Goal: Task Accomplishment & Management: Manage account settings

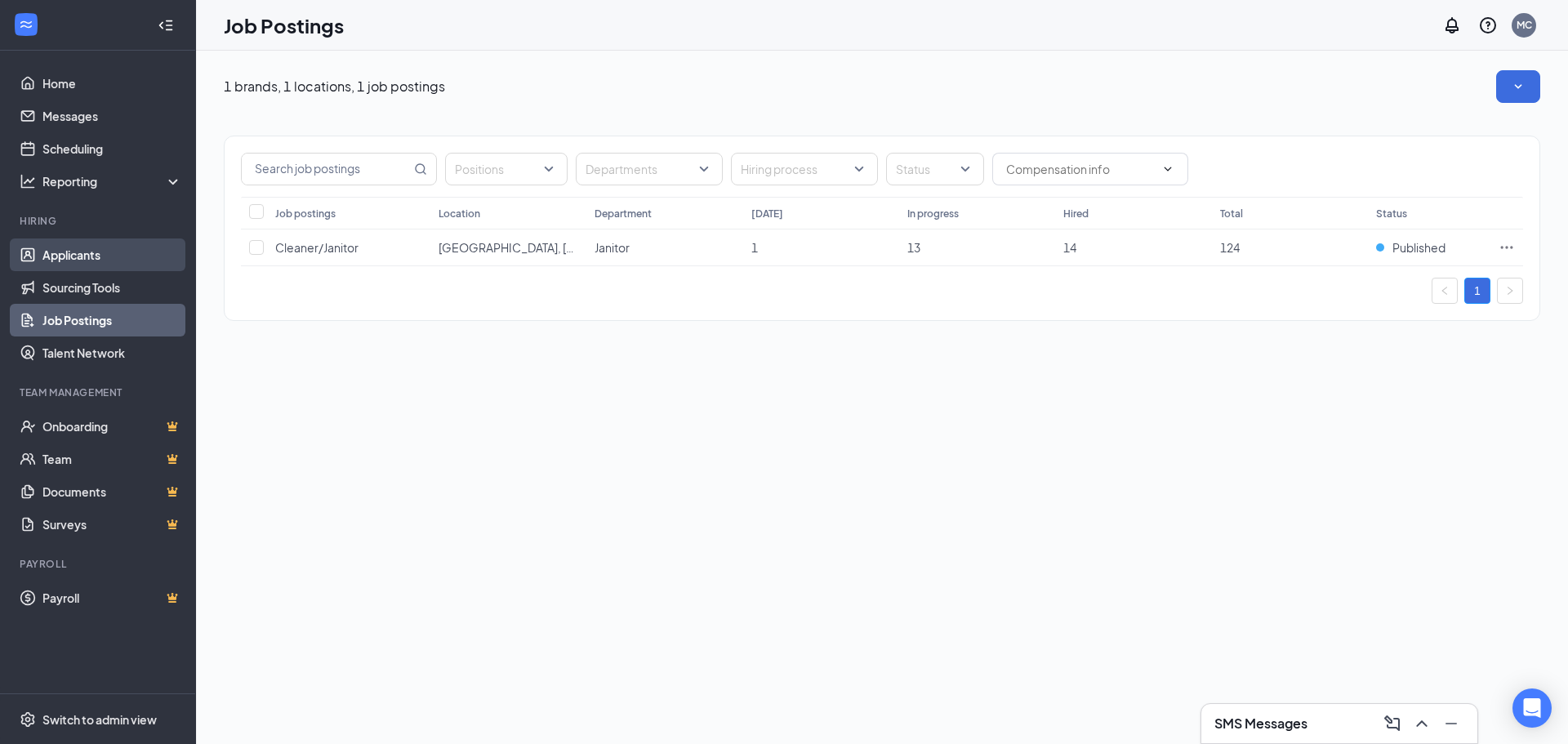
click at [108, 249] on link "Applicants" at bounding box center [112, 255] width 140 height 33
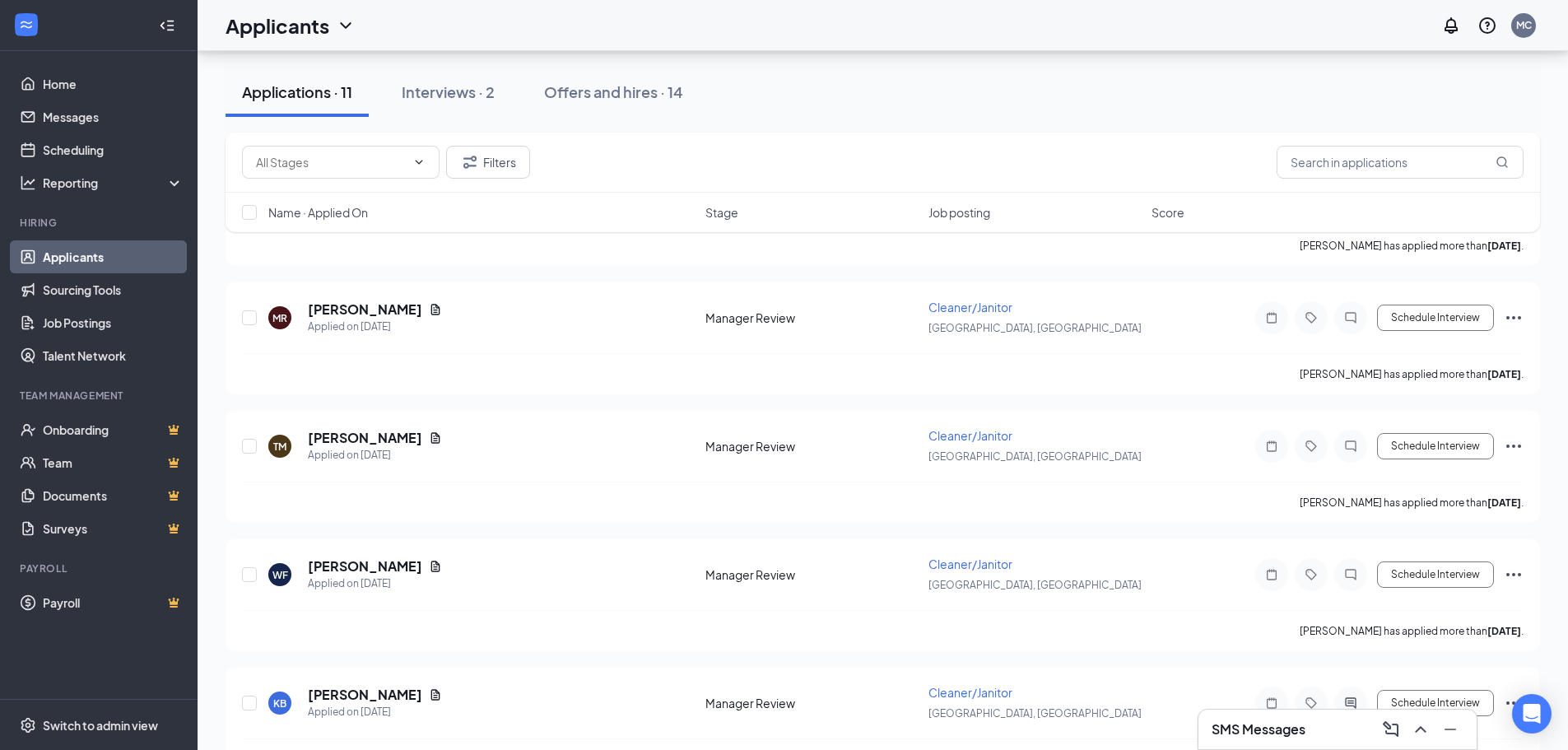
scroll to position [987, 0]
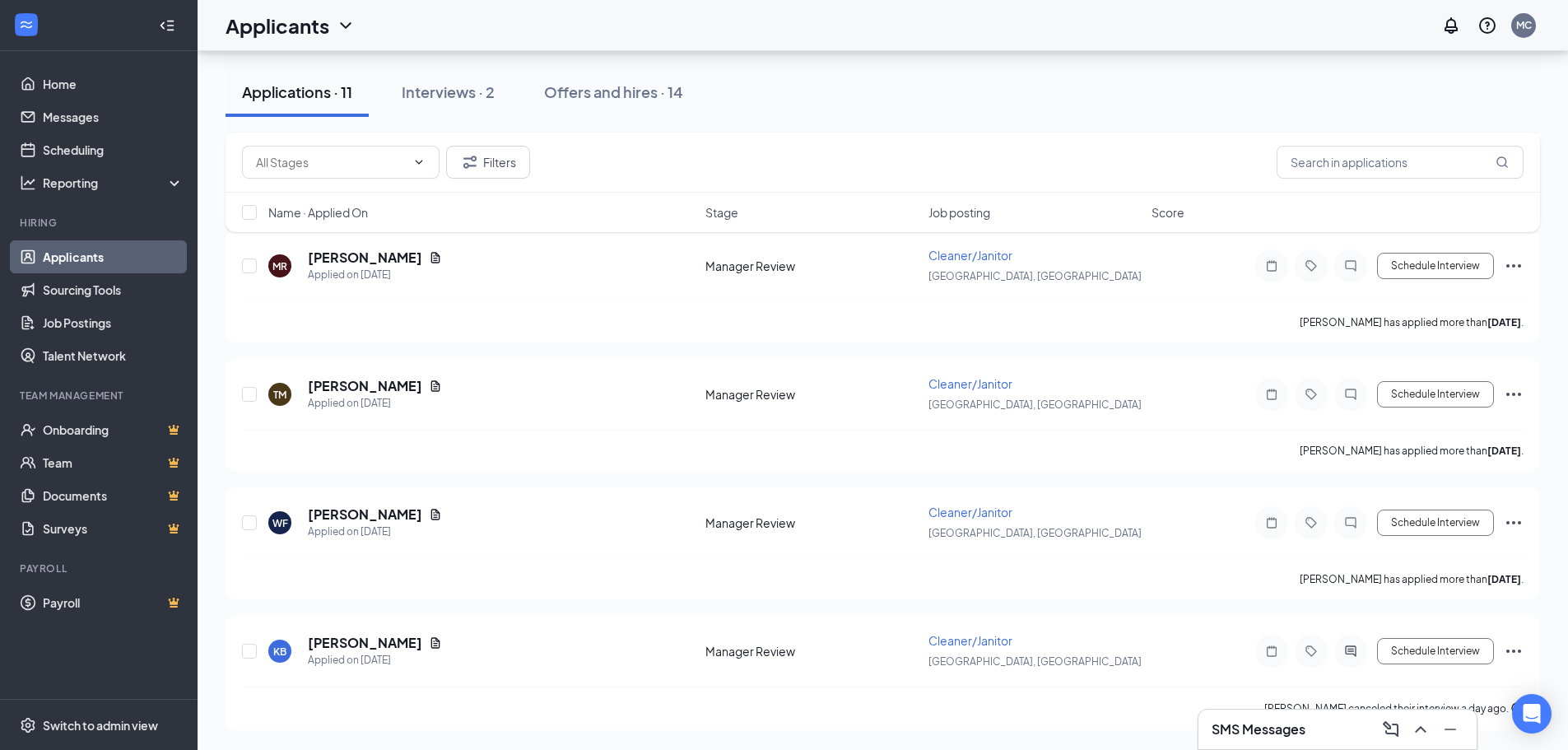
drag, startPoint x: 1340, startPoint y: 724, endPoint x: 1309, endPoint y: 717, distance: 31.8
click at [1309, 717] on div "SMS Messages" at bounding box center [1338, 730] width 252 height 26
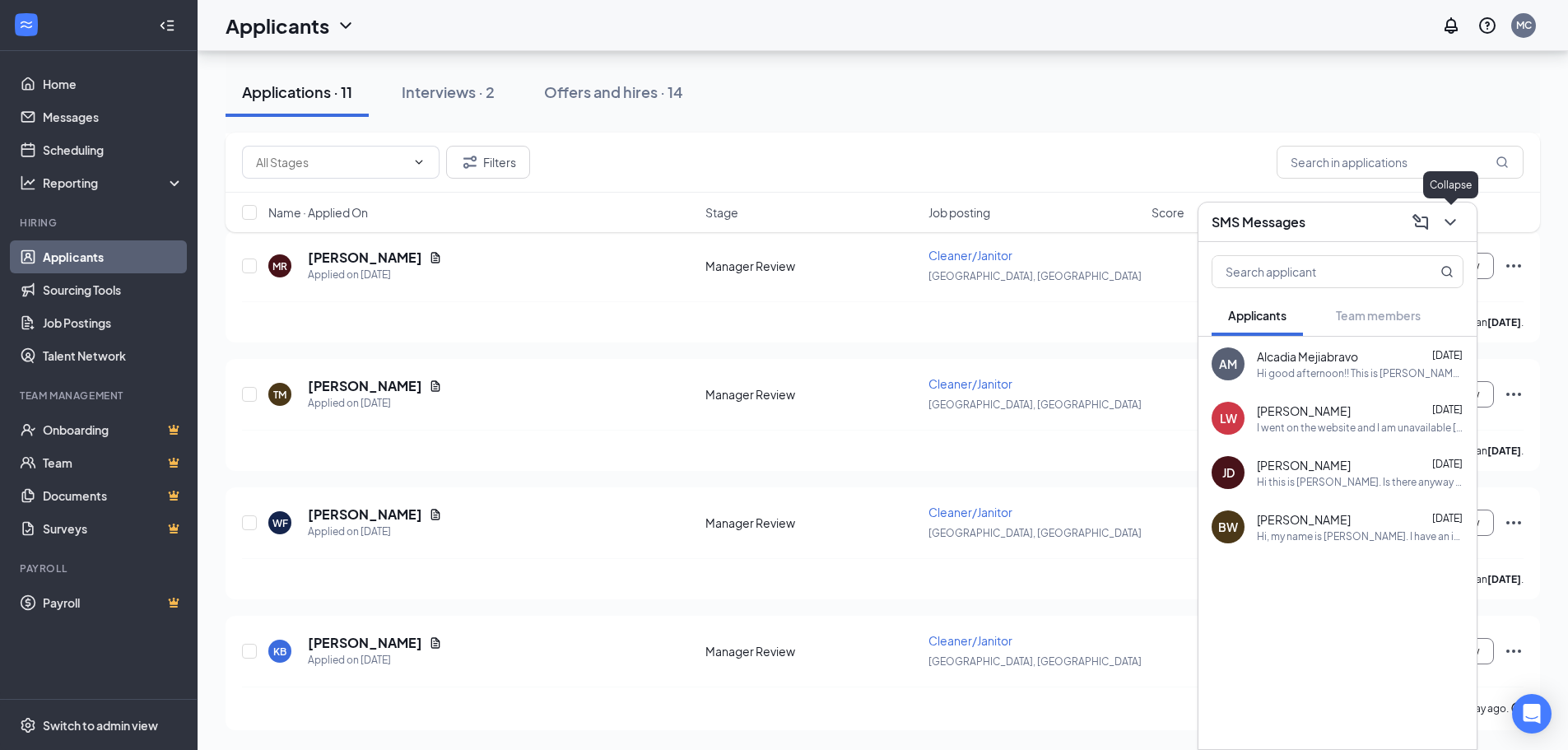
click at [1448, 212] on icon "ChevronDown" at bounding box center [1450, 222] width 20 height 20
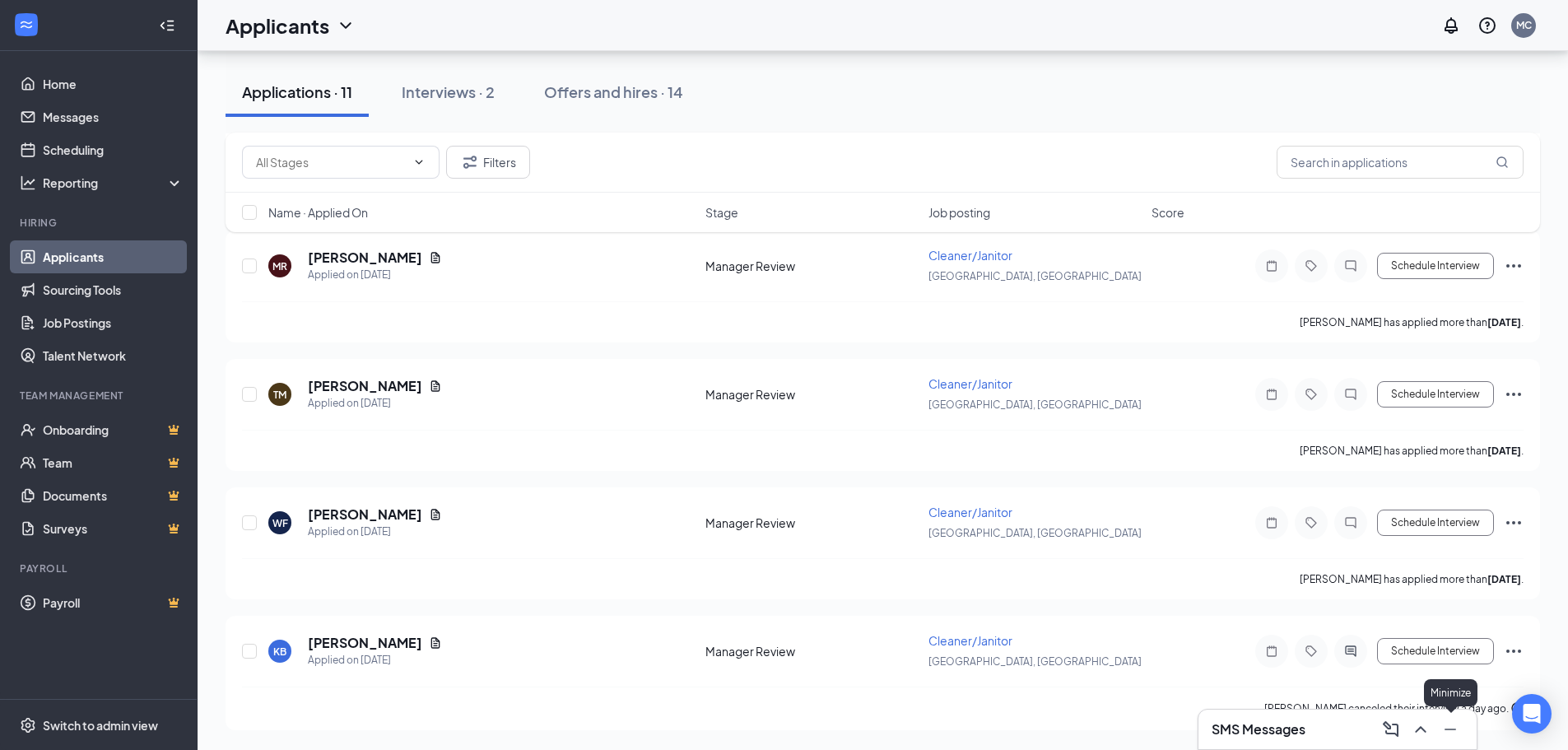
click at [1447, 722] on icon "Minimize" at bounding box center [1450, 729] width 20 height 20
click at [350, 523] on h5 "[PERSON_NAME]" at bounding box center [364, 514] width 114 height 18
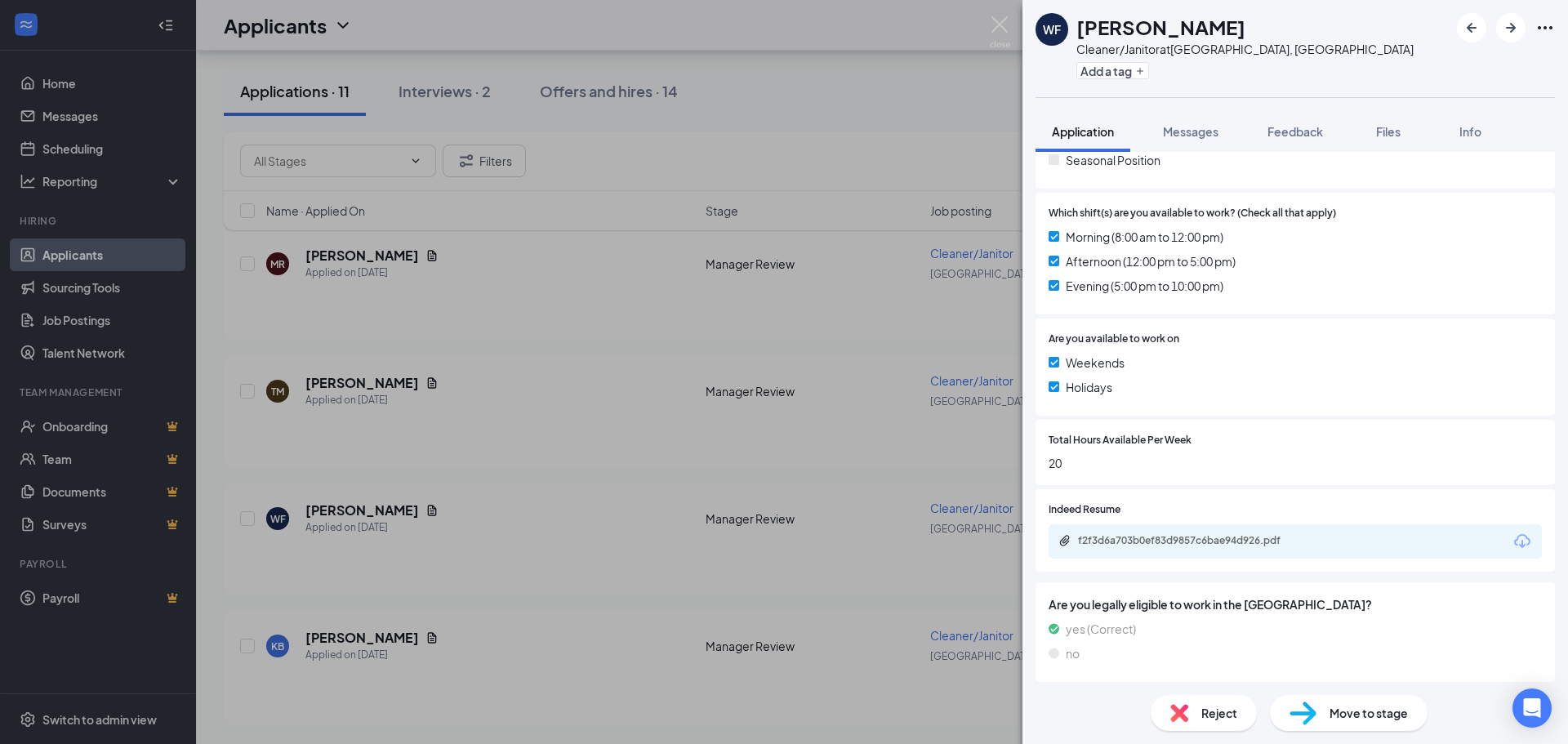
scroll to position [430, 0]
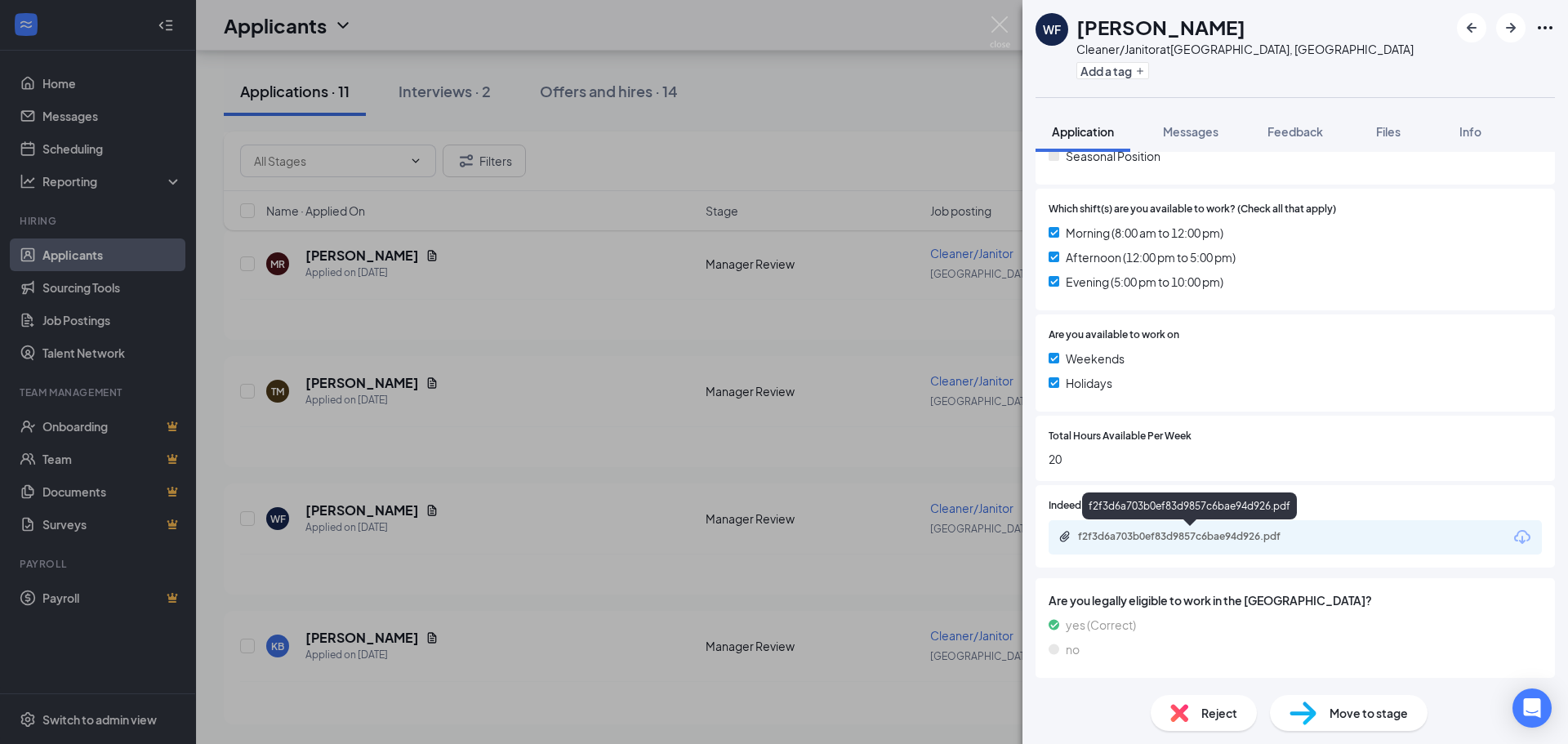
click at [1137, 537] on div "f2f3d6a703b0ef83d9857c6bae94d926.pdf" at bounding box center [1192, 536] width 229 height 13
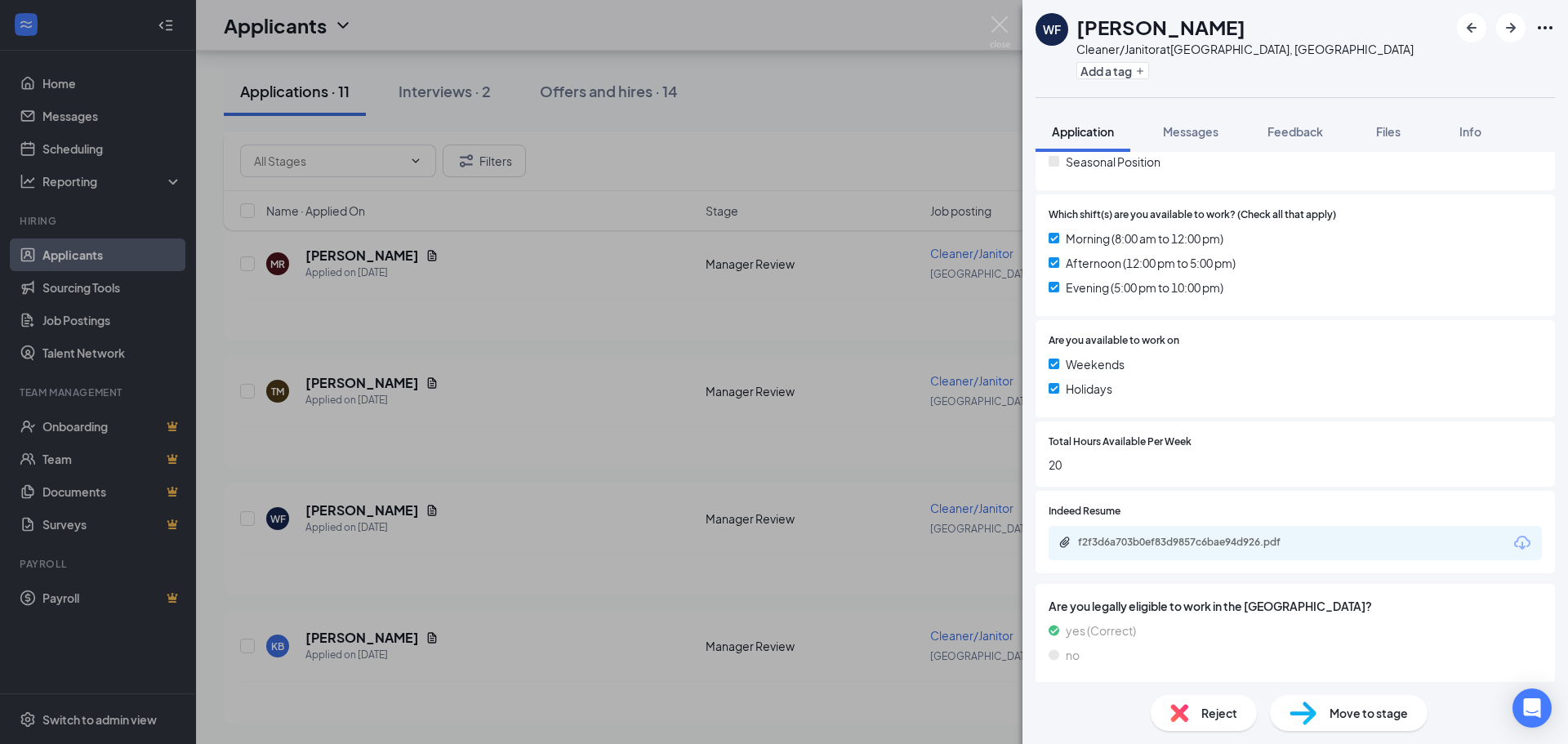
click at [339, 377] on div "WF [PERSON_NAME] Cleaner/Janitor at [GEOGRAPHIC_DATA], [GEOGRAPHIC_DATA] Add a …" at bounding box center [784, 372] width 1568 height 744
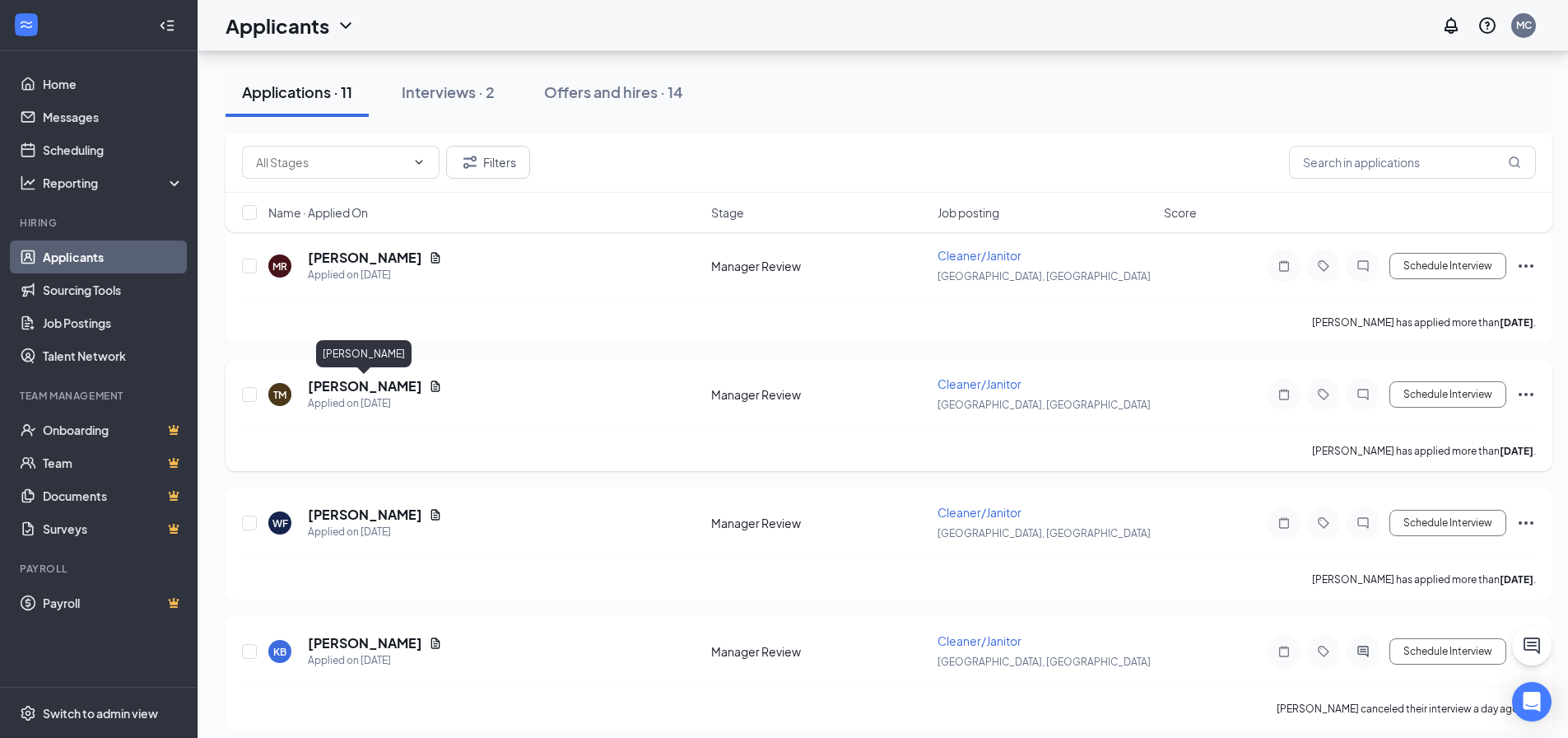
click at [348, 384] on h5 "[PERSON_NAME]" at bounding box center [364, 386] width 114 height 18
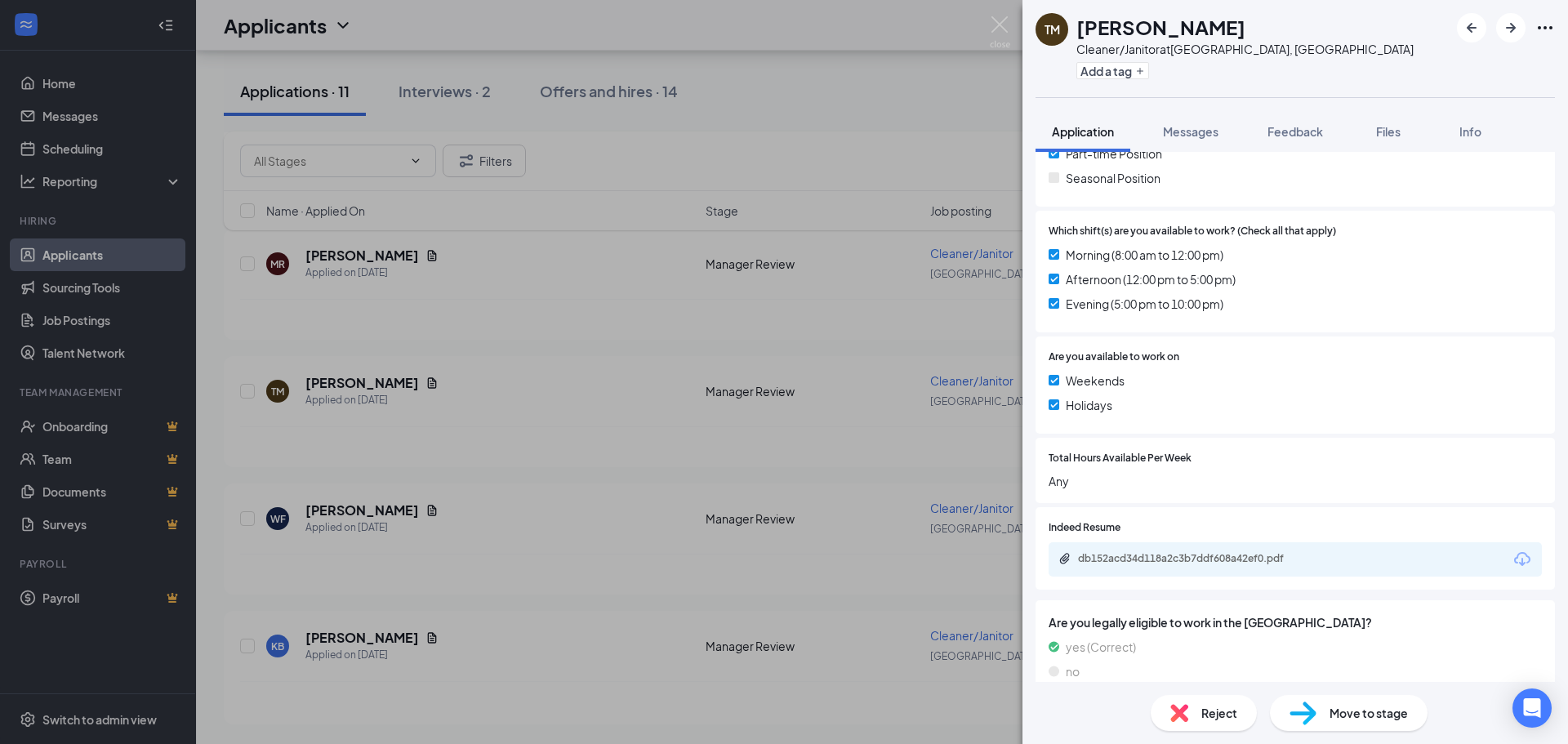
scroll to position [430, 0]
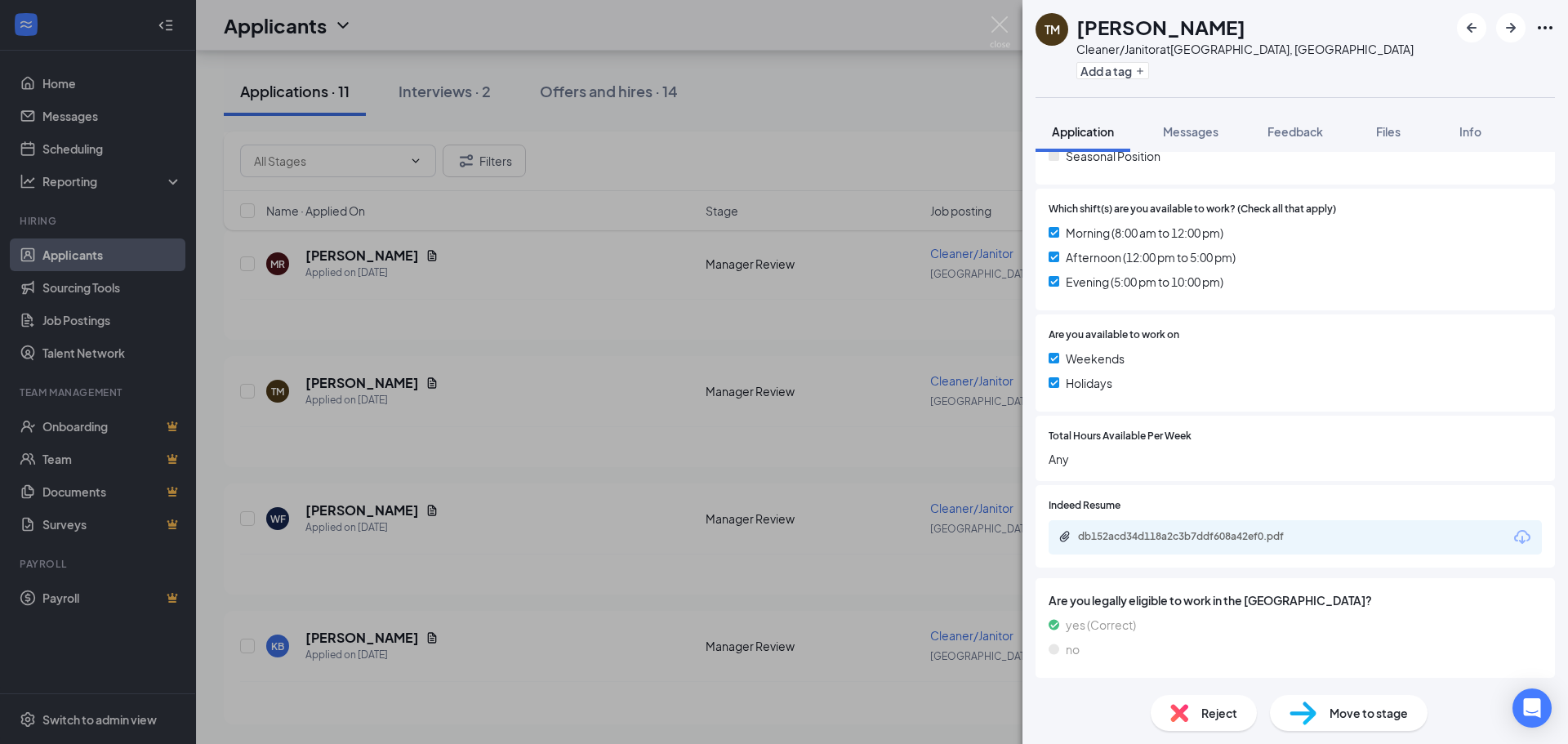
click at [1173, 528] on div "db152acd34d118a2c3b7ddf608a42ef0.pdf" at bounding box center [1294, 538] width 493 height 35
click at [1174, 531] on div "db152acd34d118a2c3b7ddf608a42ef0.pdf" at bounding box center [1192, 536] width 229 height 13
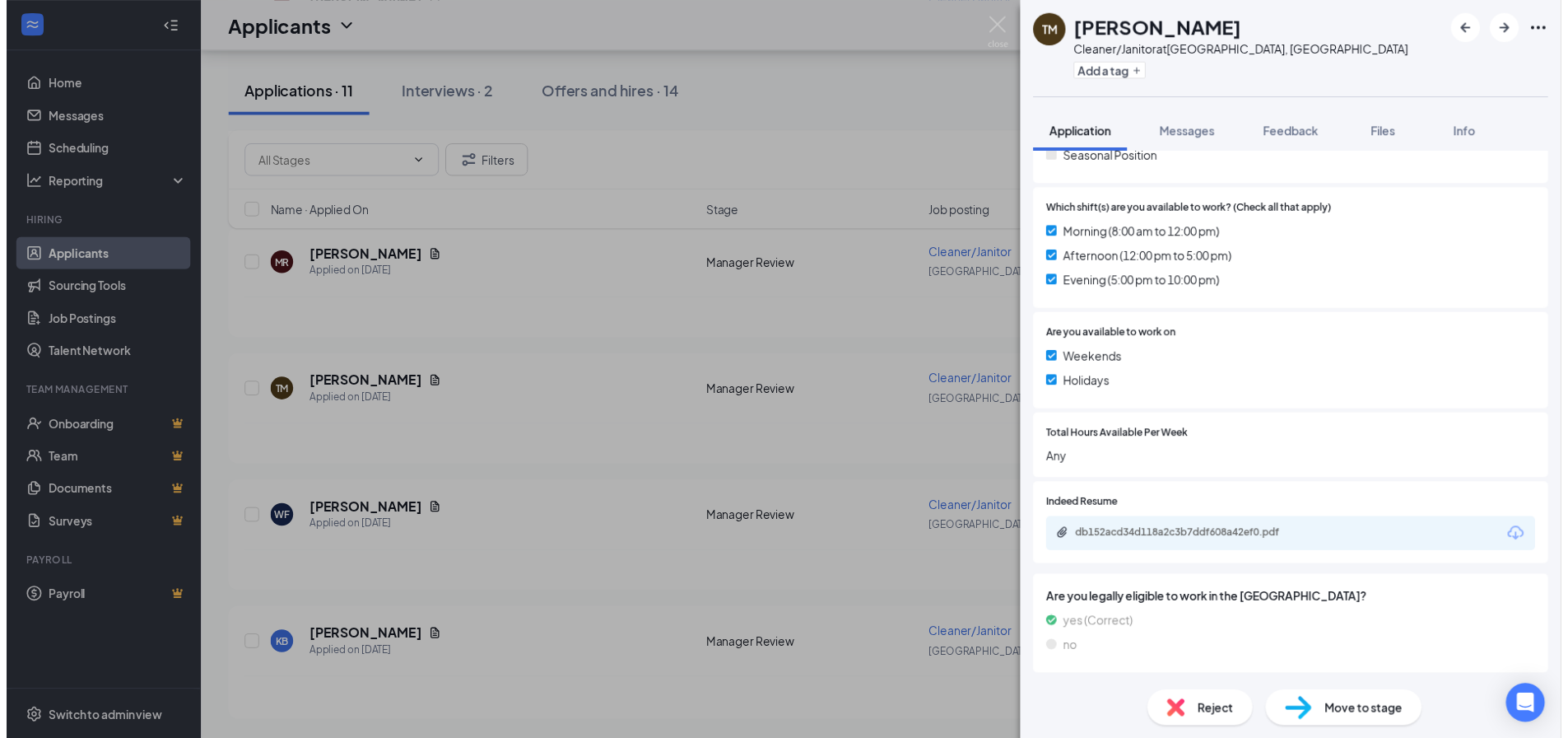
scroll to position [428, 0]
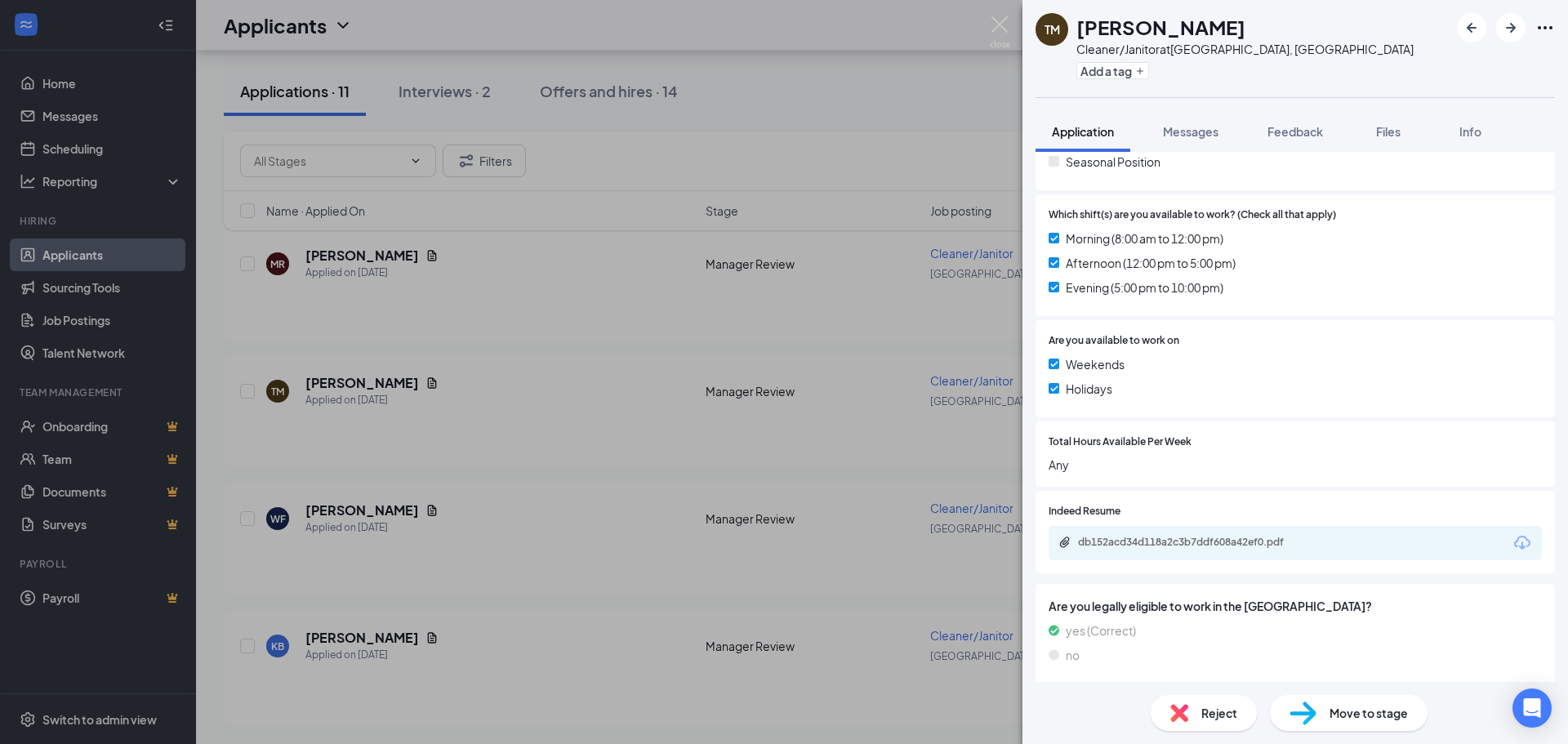
click at [338, 256] on div "TM [PERSON_NAME] Cleaner/Janitor at [GEOGRAPHIC_DATA], [GEOGRAPHIC_DATA] Add a …" at bounding box center [784, 372] width 1568 height 744
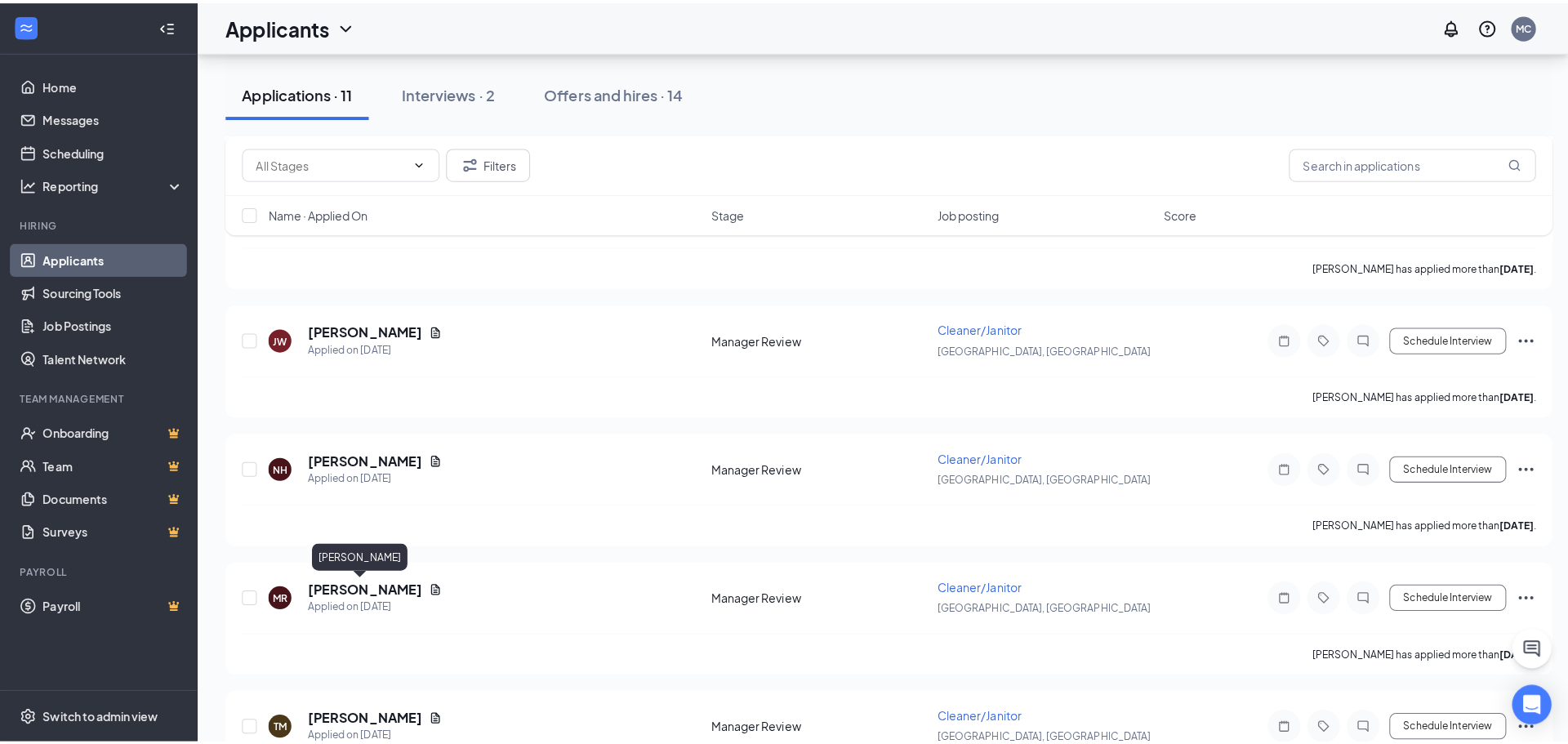
scroll to position [653, 0]
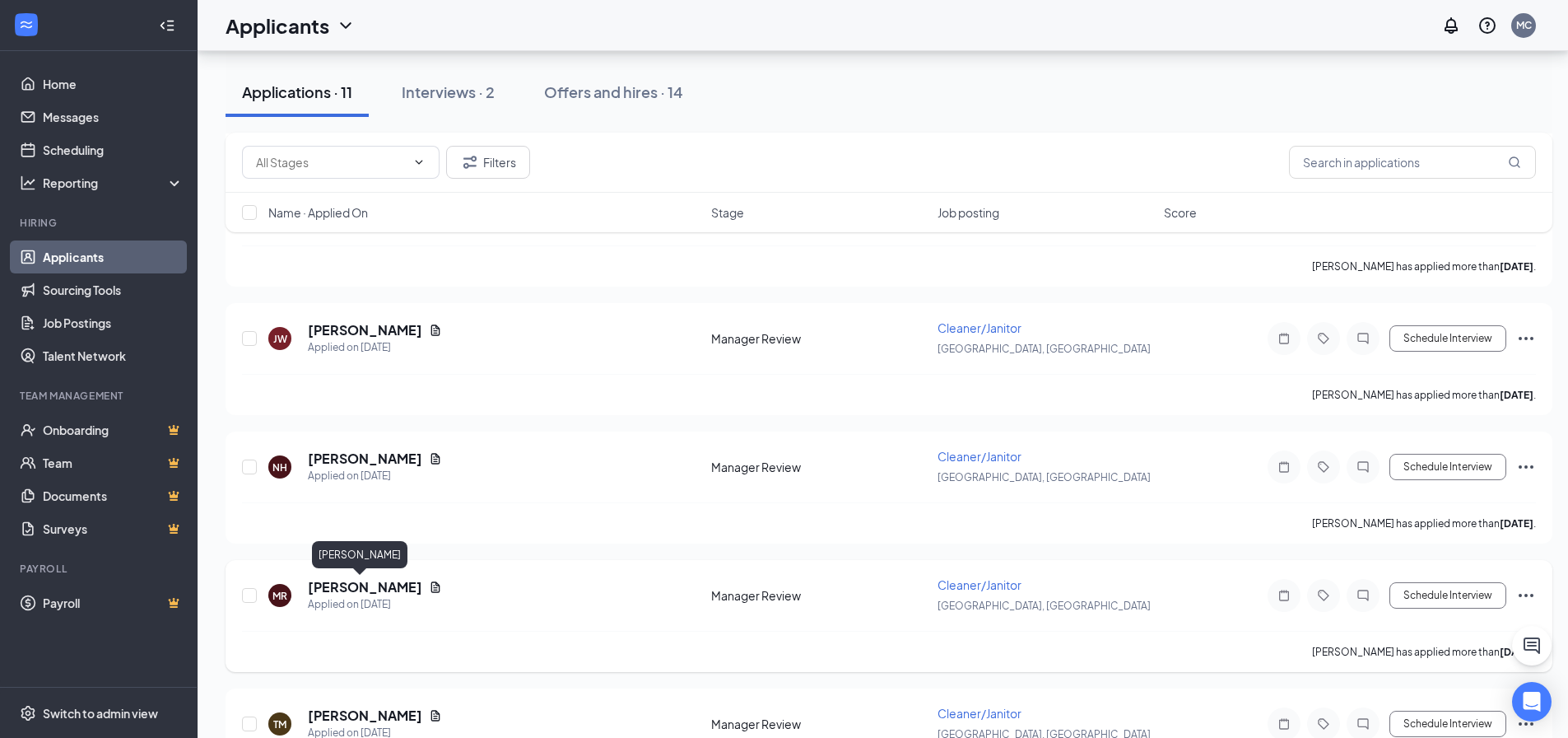
click at [348, 585] on h5 "[PERSON_NAME]" at bounding box center [364, 587] width 114 height 18
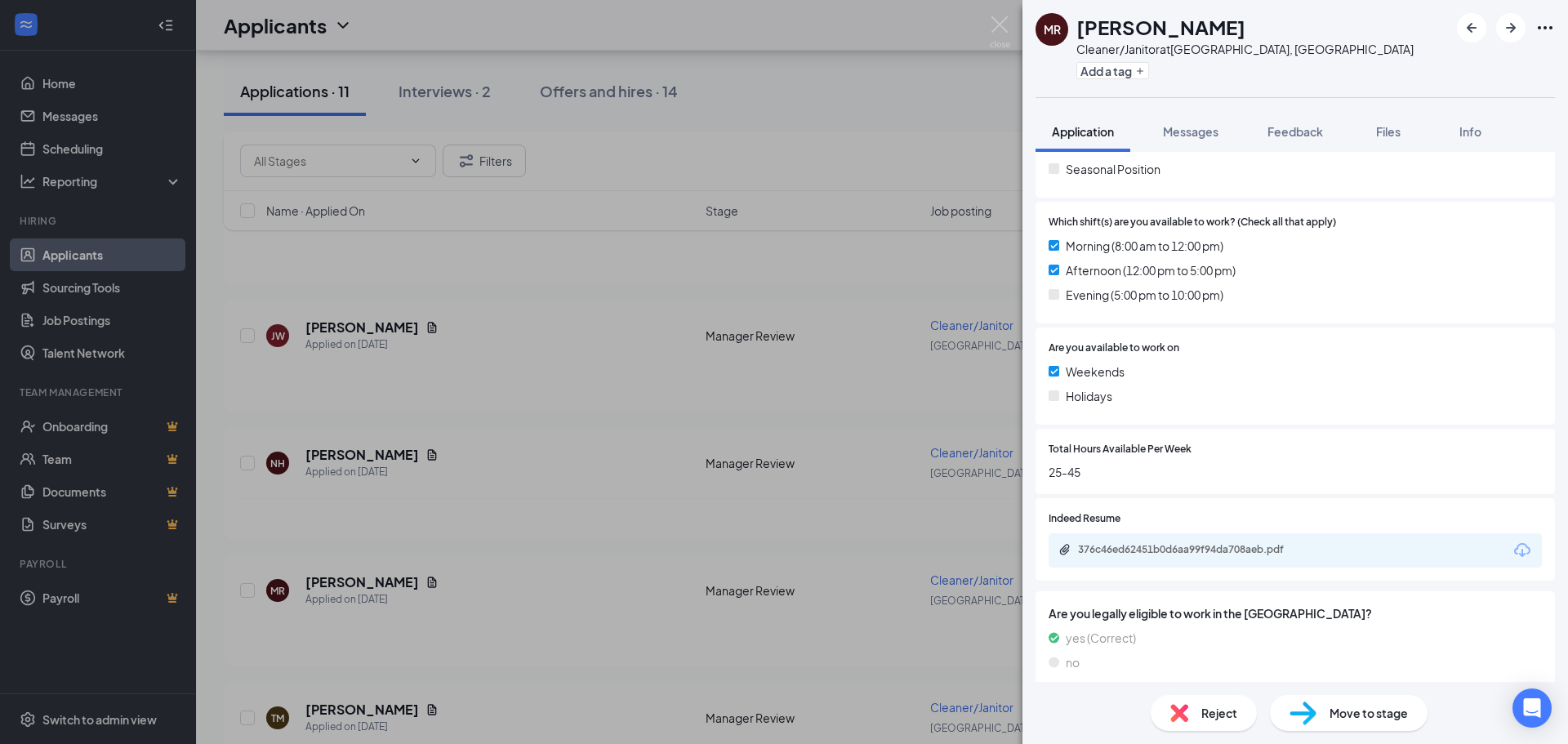
scroll to position [430, 0]
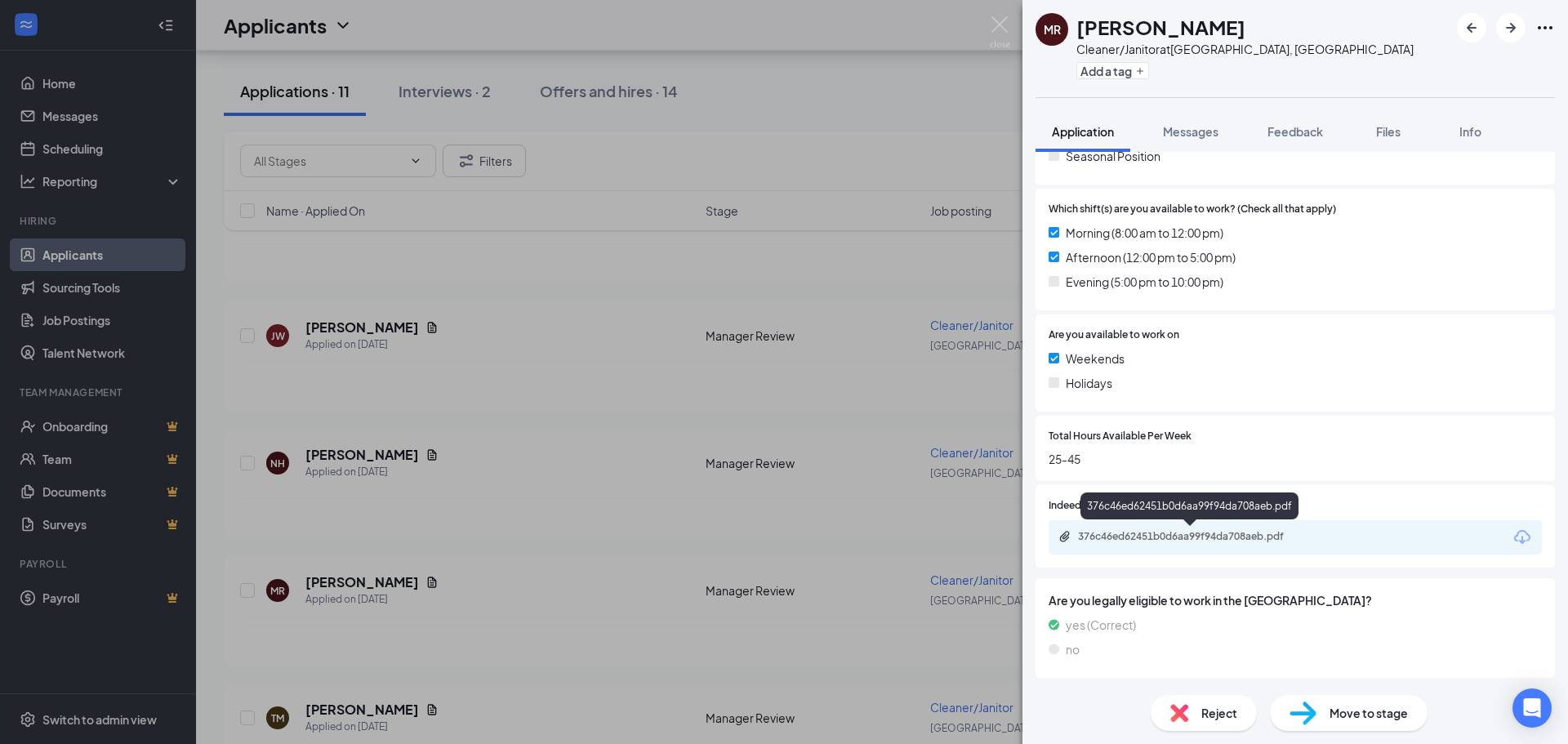
click at [1147, 532] on div "376c46ed62451b0d6aa99f94da708aeb.pdf" at bounding box center [1192, 536] width 229 height 13
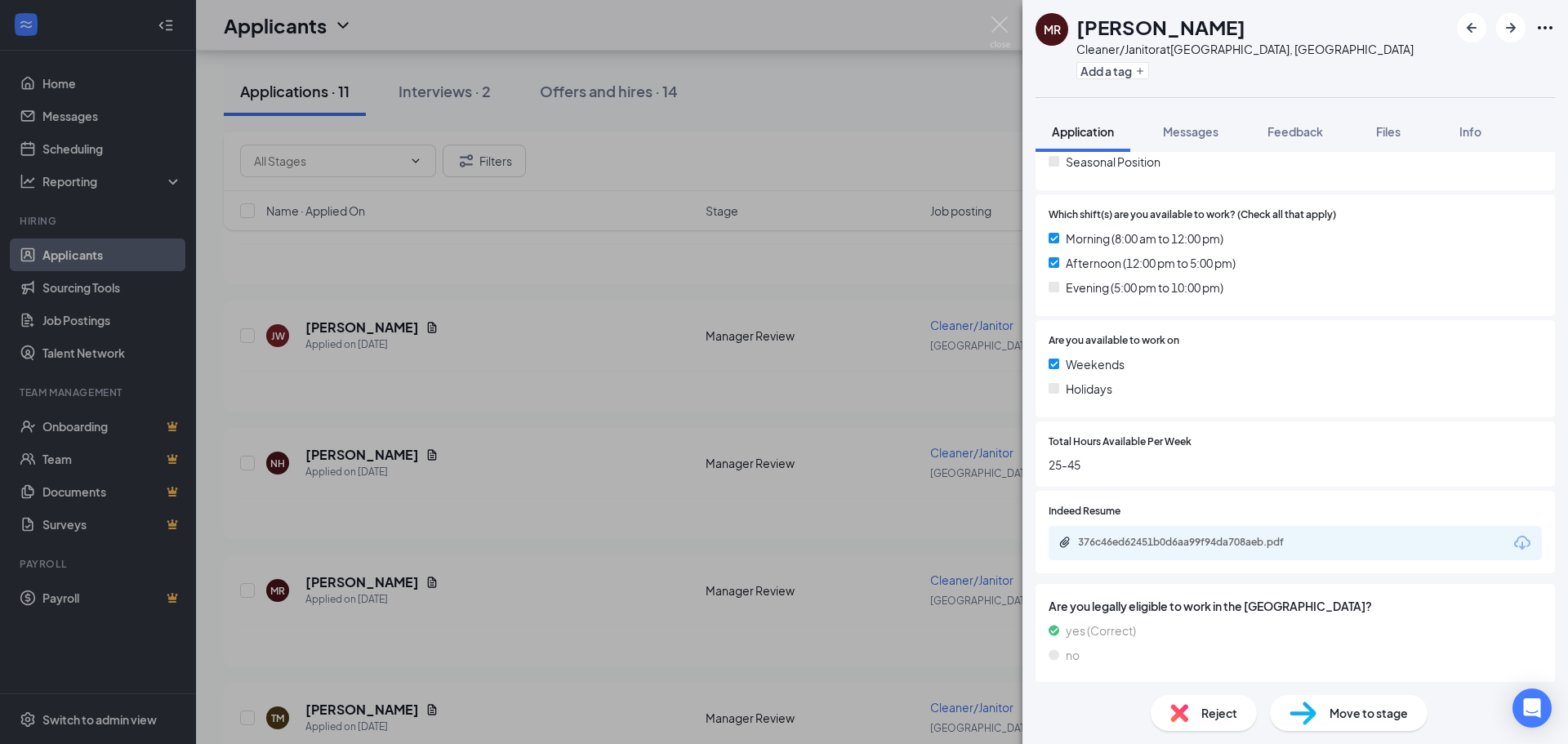
click at [357, 460] on div "[PERSON_NAME] Cleaner/Janitor at [GEOGRAPHIC_DATA], [GEOGRAPHIC_DATA] Add a tag…" at bounding box center [784, 372] width 1568 height 744
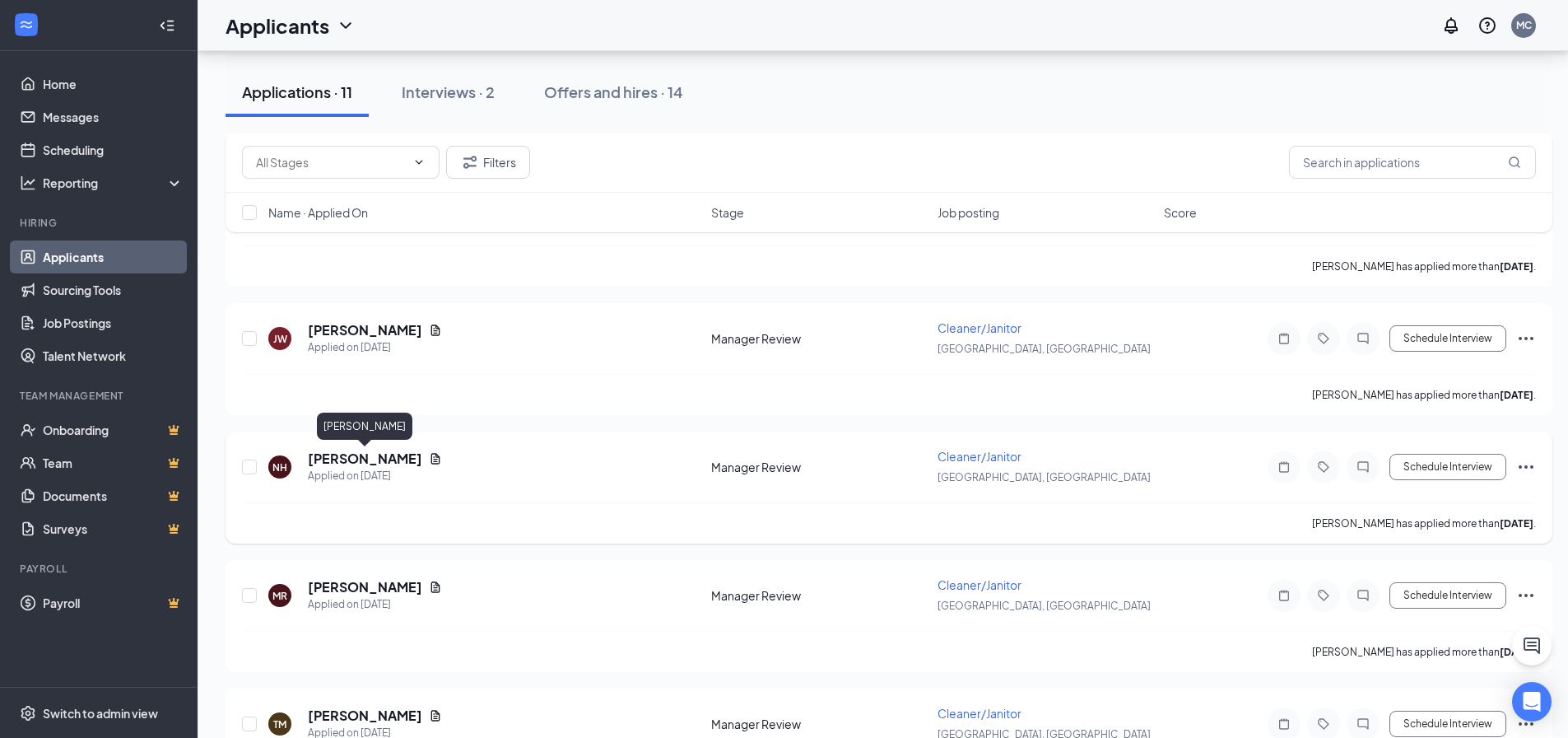
click at [350, 463] on h5 "[PERSON_NAME]" at bounding box center [364, 458] width 114 height 18
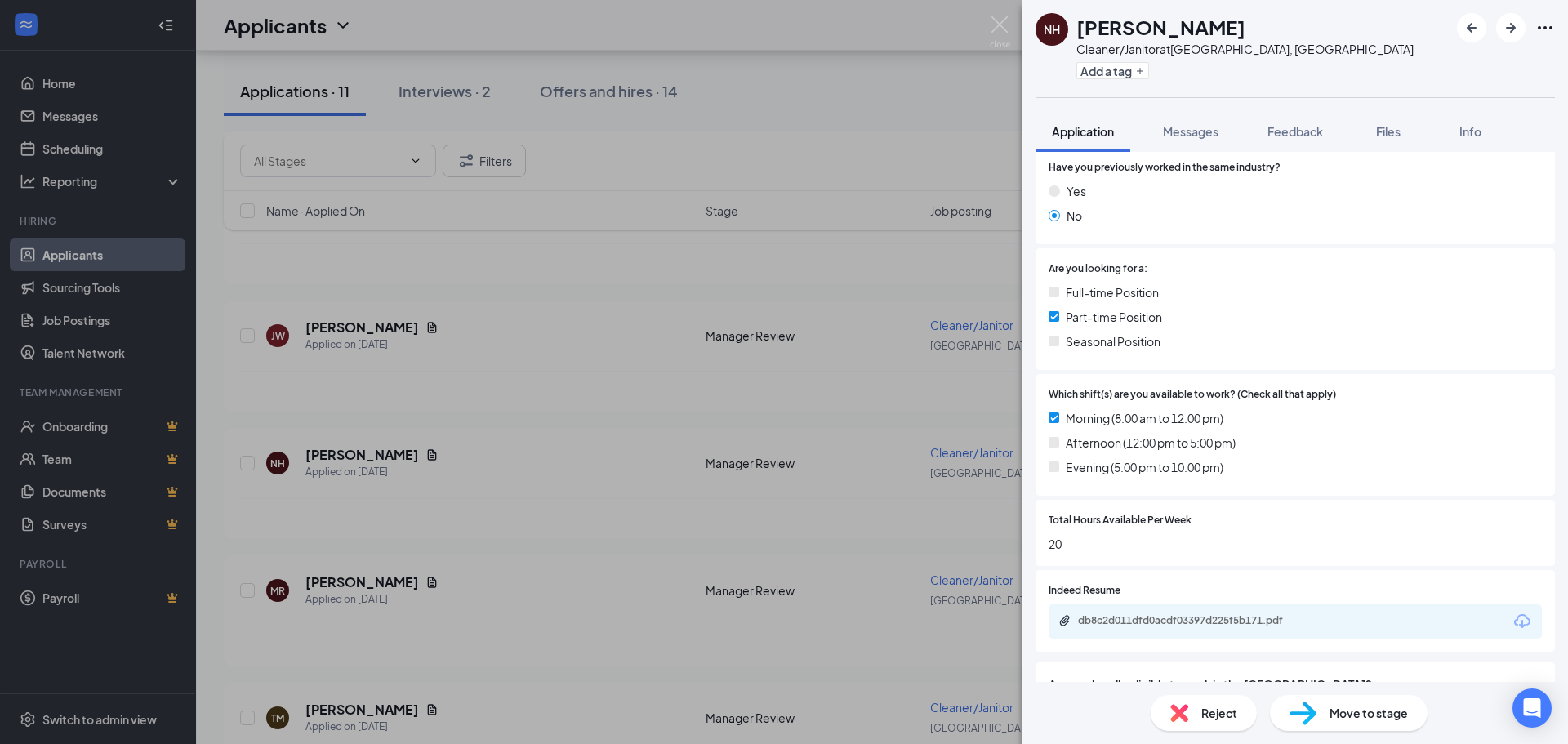
scroll to position [330, 0]
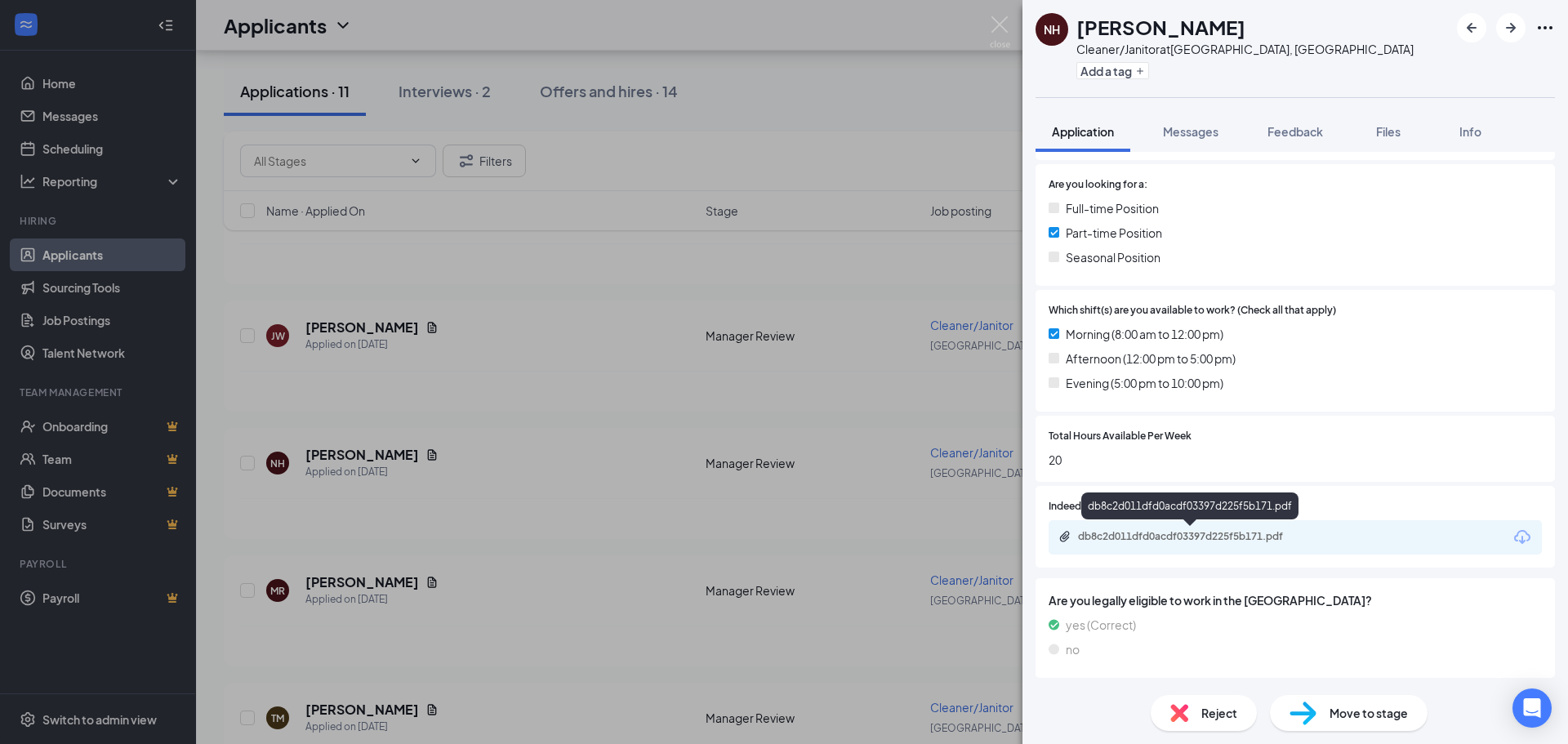
click at [1166, 530] on div "db8c2d011dfd0acdf03397d225f5b171.pdf" at bounding box center [1192, 536] width 229 height 13
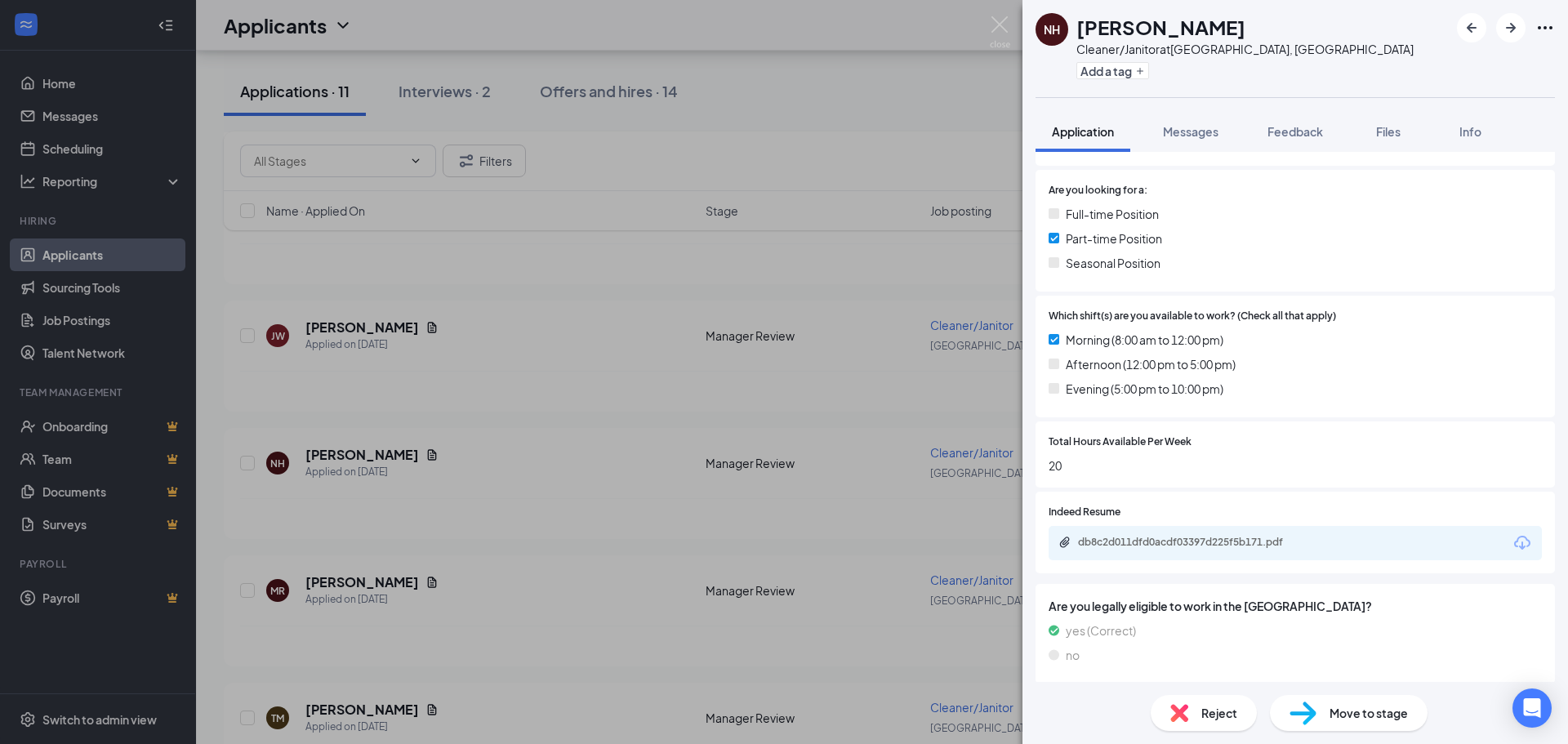
click at [345, 327] on div "NH [PERSON_NAME] Cleaner/Janitor at [GEOGRAPHIC_DATA], [GEOGRAPHIC_DATA] Add a …" at bounding box center [784, 372] width 1568 height 744
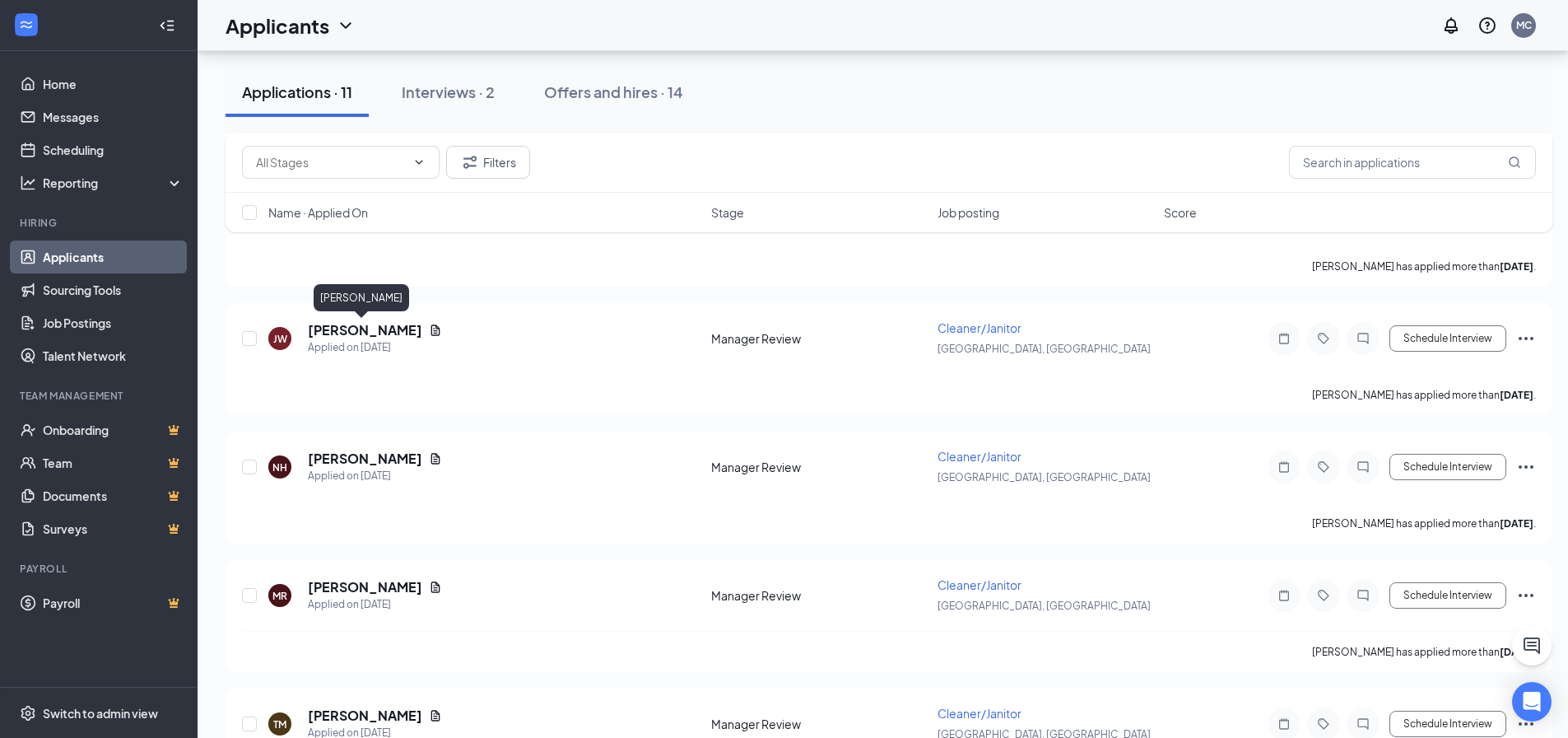
click at [348, 330] on h5 "[PERSON_NAME]" at bounding box center [364, 330] width 114 height 18
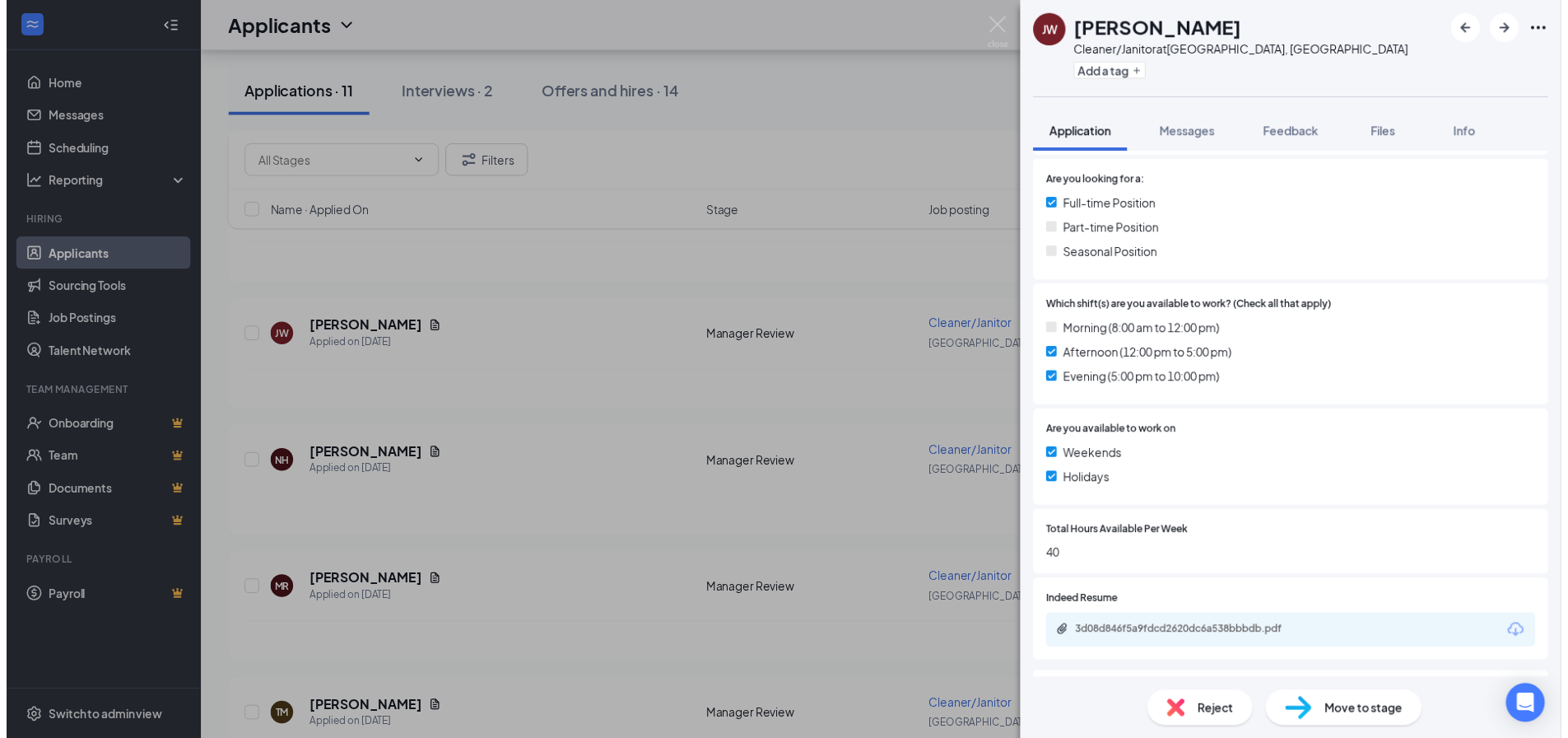
scroll to position [412, 0]
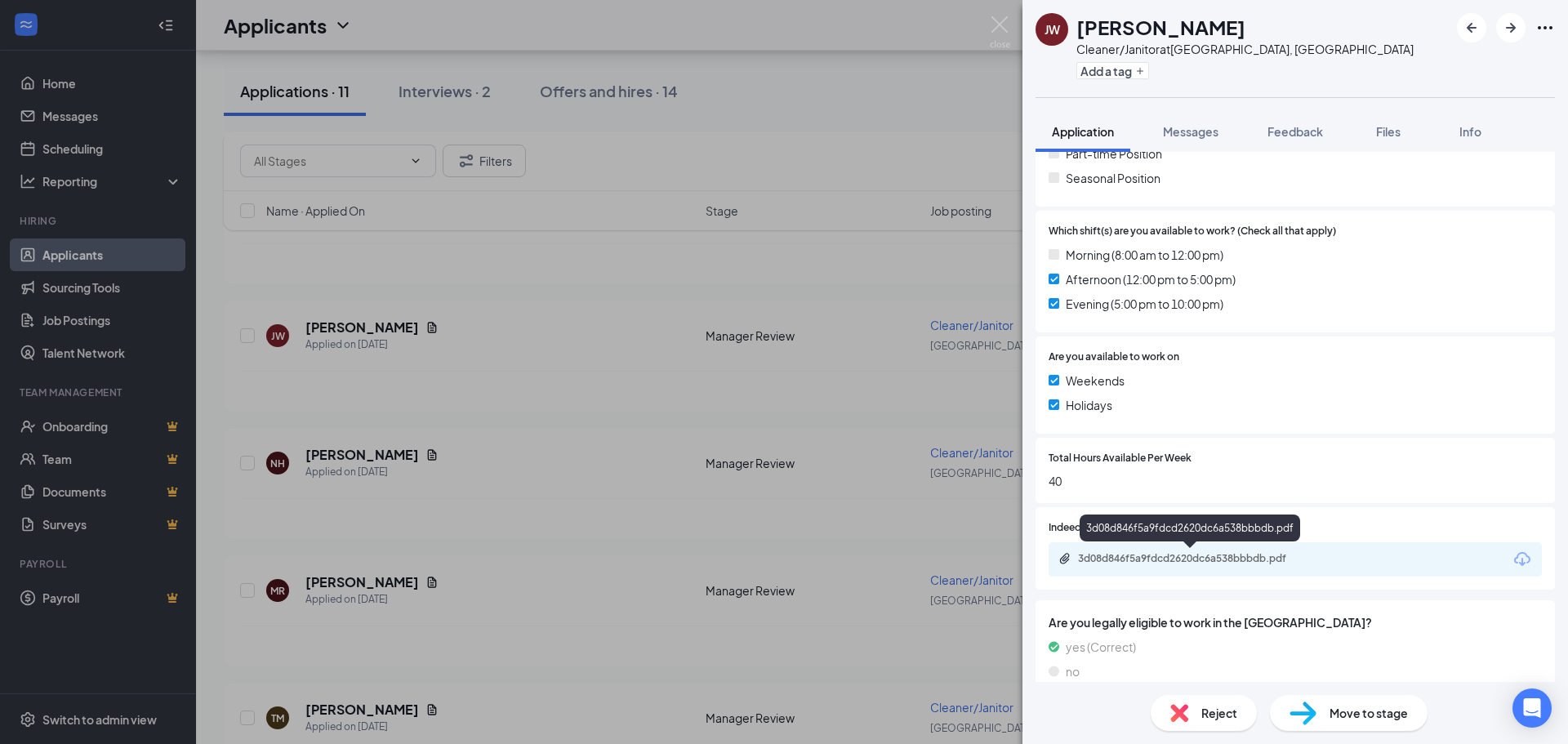
click at [1182, 561] on div "3d08d846f5a9fdcd2620dc6a538bbbdb.pdf" at bounding box center [1192, 558] width 229 height 13
click at [569, 373] on div "[PERSON_NAME] [PERSON_NAME] Cleaner/Janitor at [GEOGRAPHIC_DATA], [GEOGRAPHIC_D…" at bounding box center [784, 372] width 1568 height 744
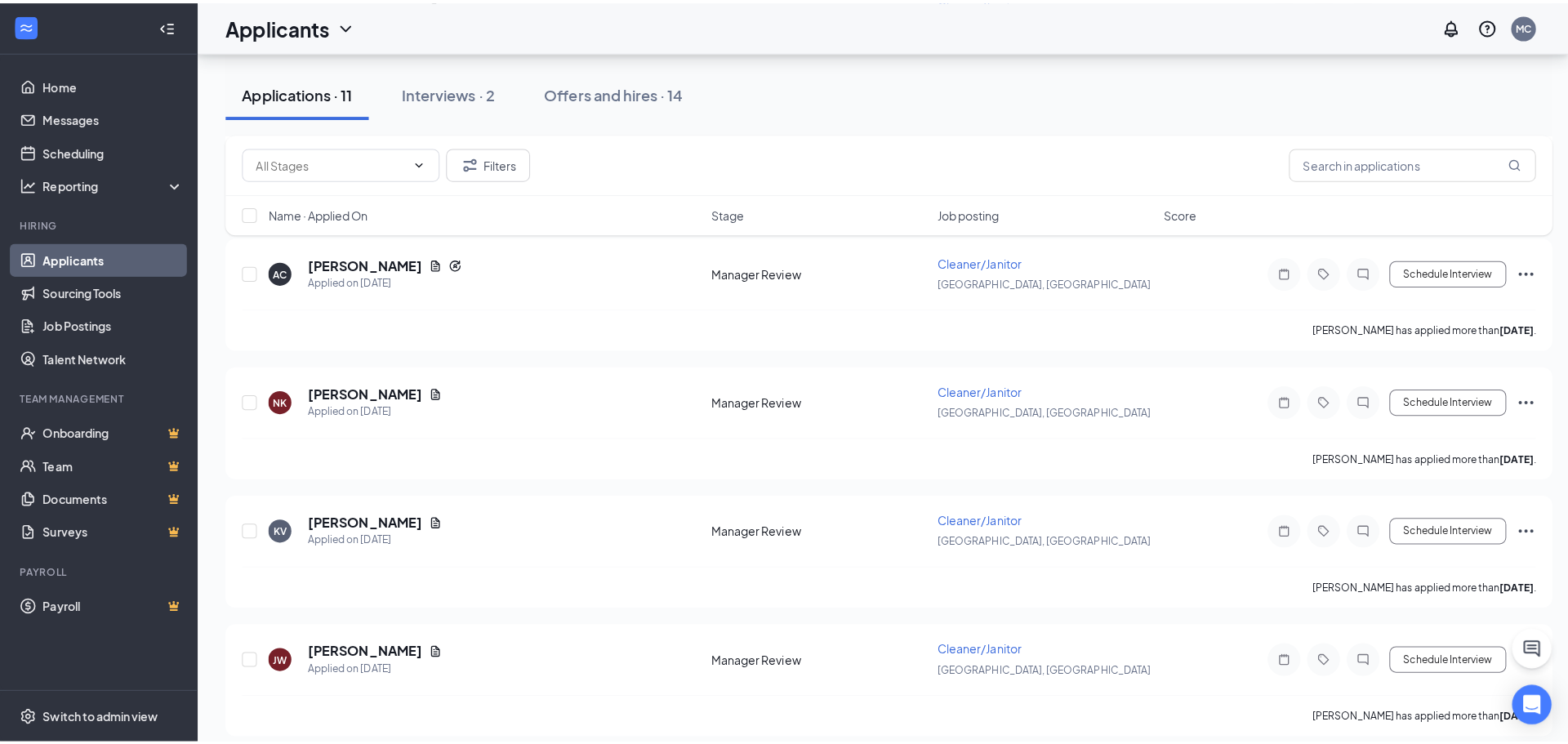
scroll to position [326, 0]
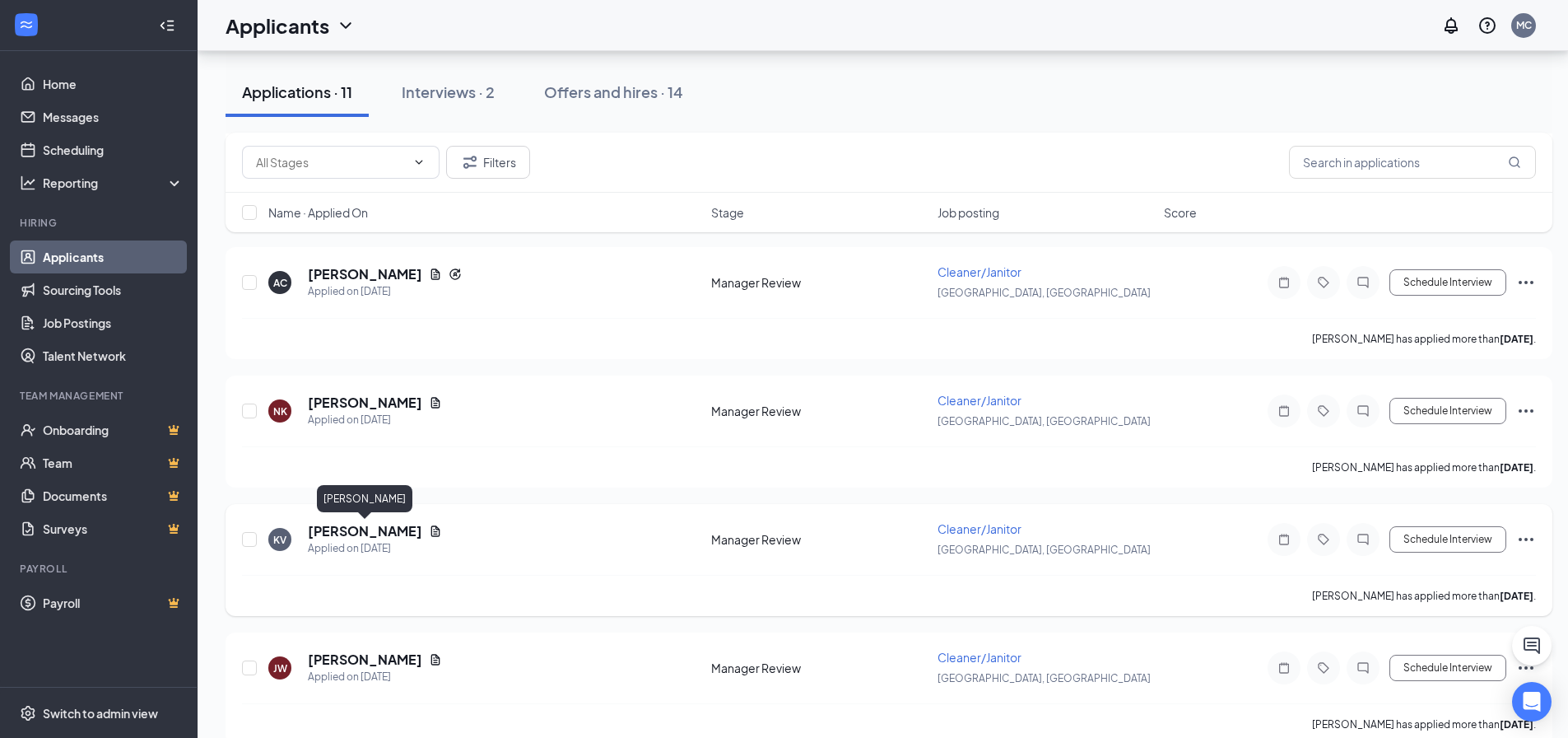
click at [348, 529] on h5 "[PERSON_NAME]" at bounding box center [364, 531] width 114 height 18
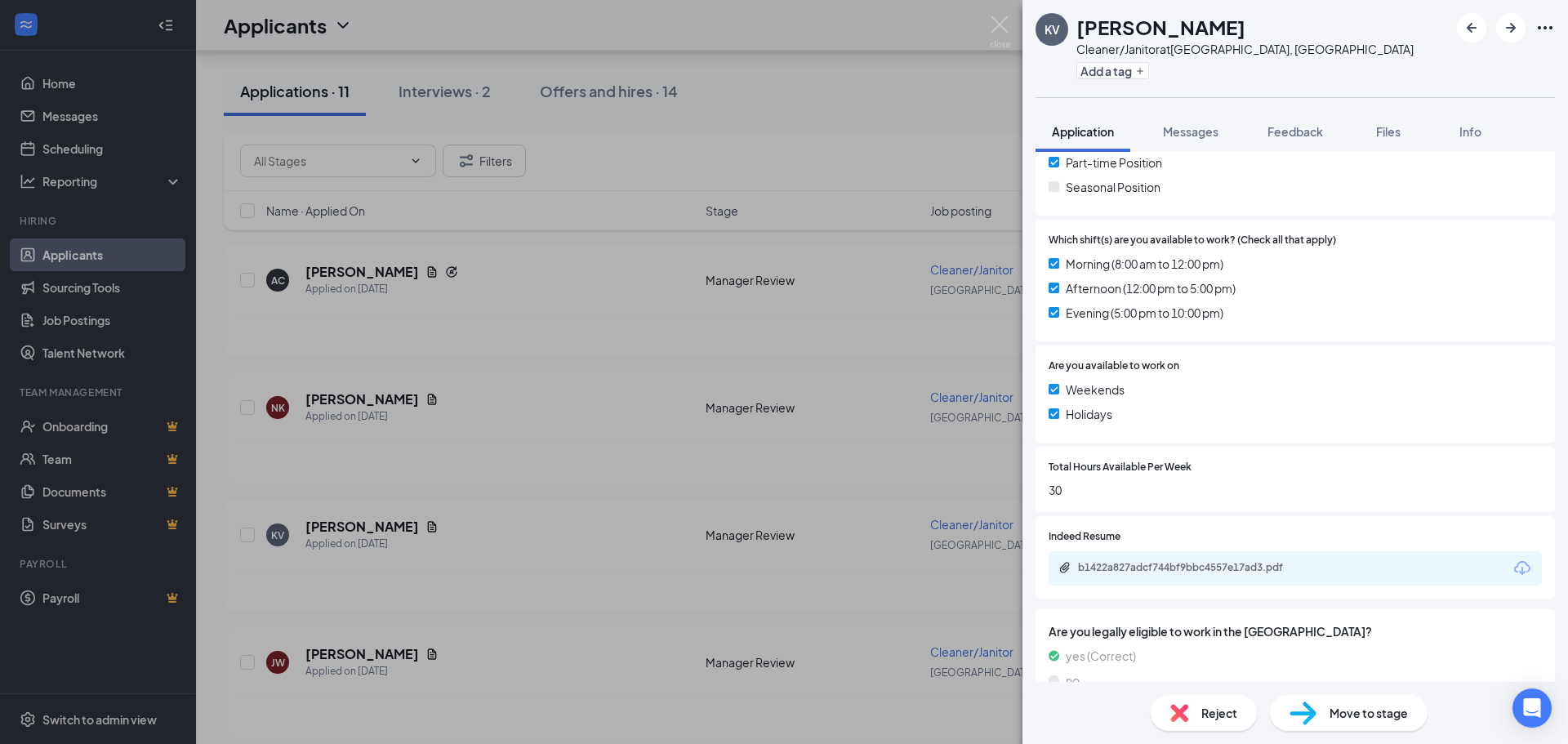
scroll to position [476, 0]
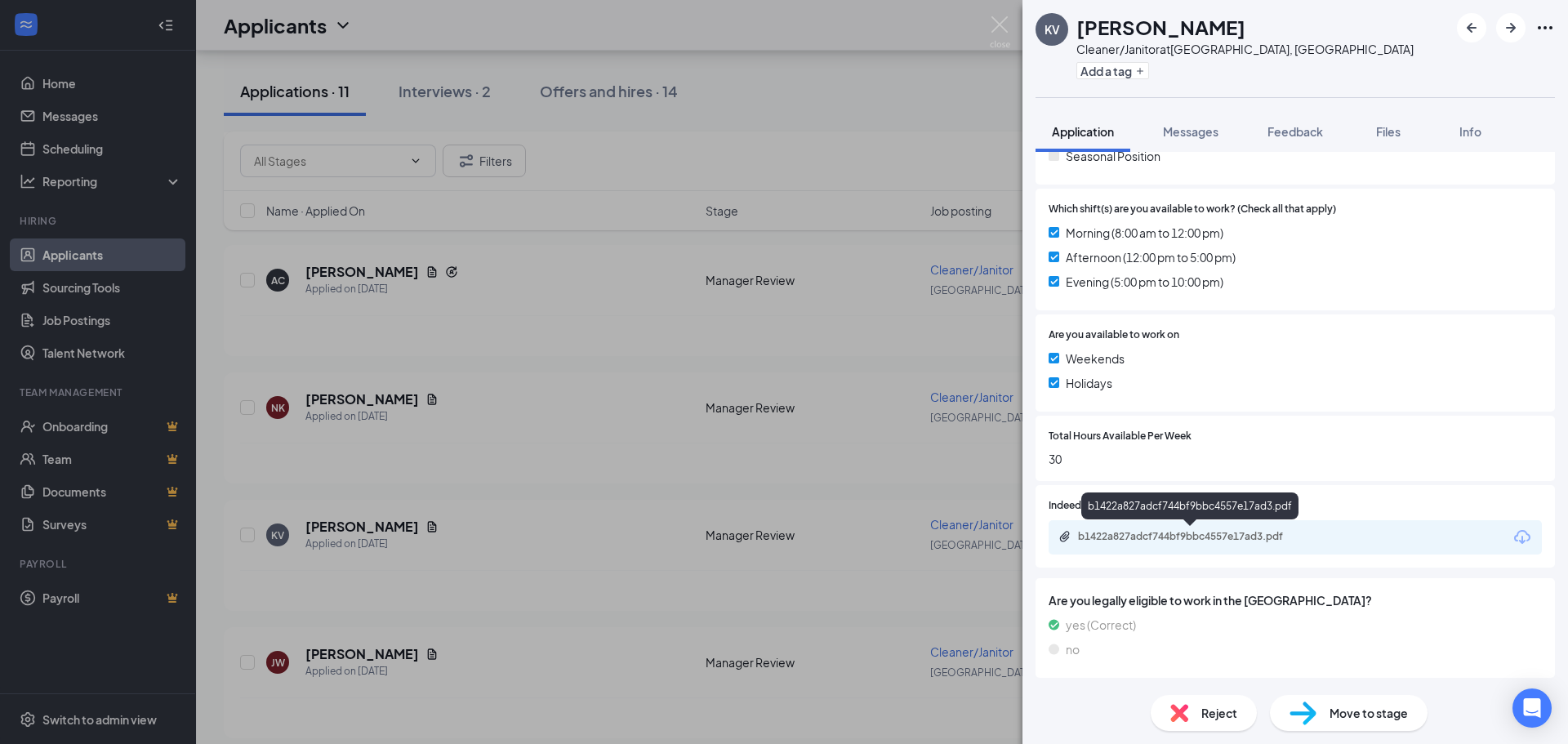
click at [1168, 535] on div "b1422a827adcf744bf9bbc4557e17ad3.pdf" at bounding box center [1192, 536] width 229 height 13
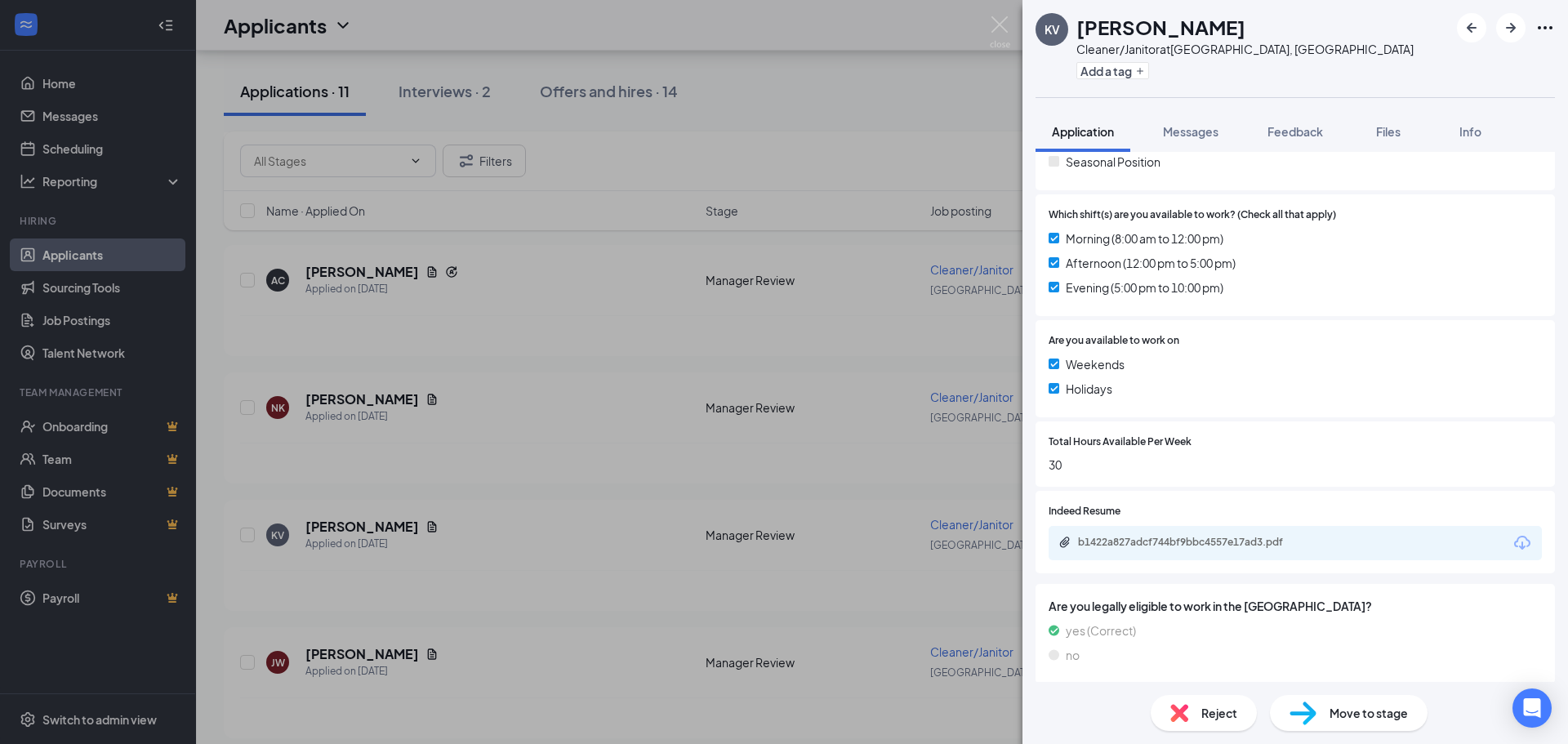
click at [371, 427] on div "KV [PERSON_NAME] Cleaner/Janitor at [GEOGRAPHIC_DATA], [GEOGRAPHIC_DATA] Add a …" at bounding box center [784, 372] width 1568 height 744
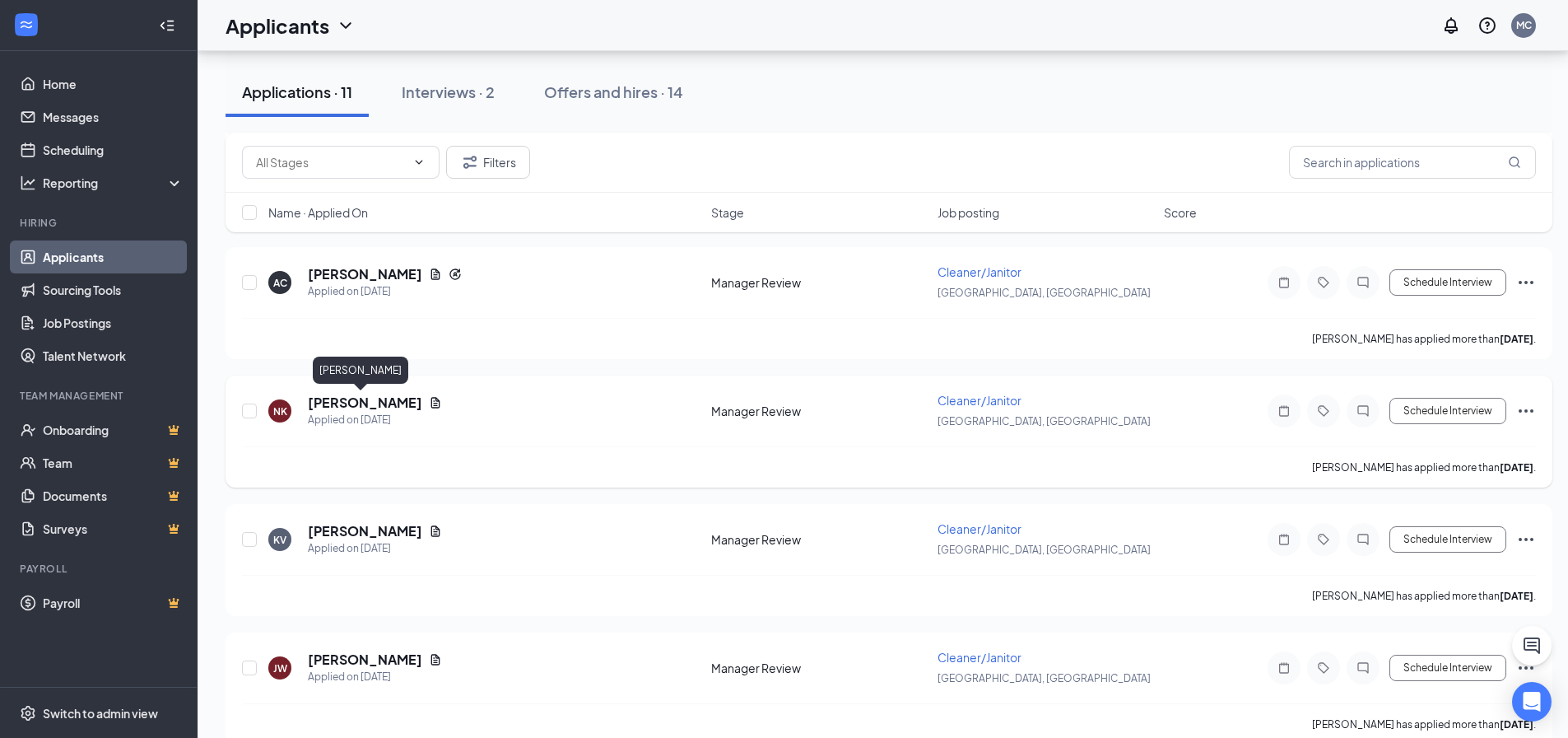
click at [352, 396] on h5 "[PERSON_NAME]" at bounding box center [364, 402] width 114 height 18
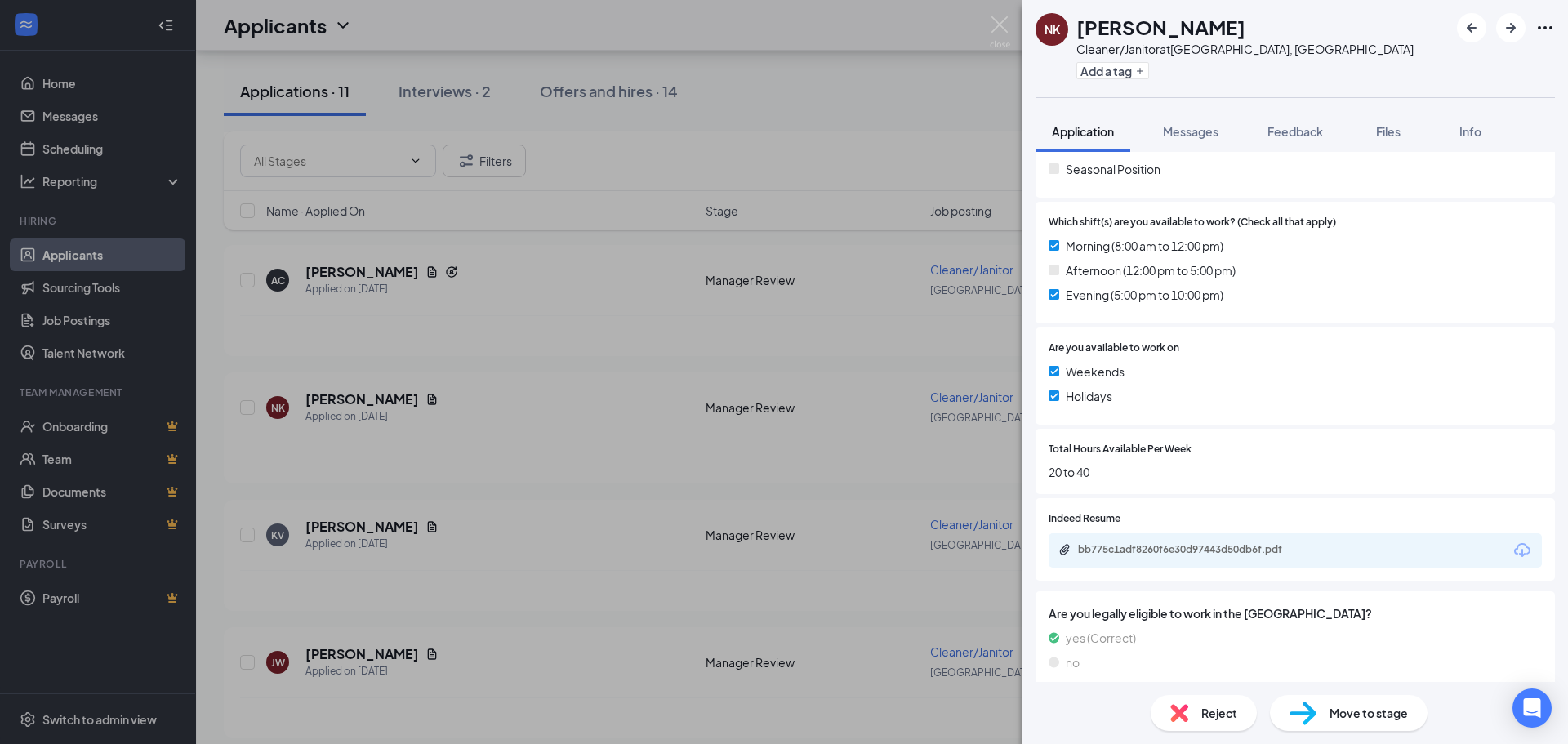
scroll to position [430, 0]
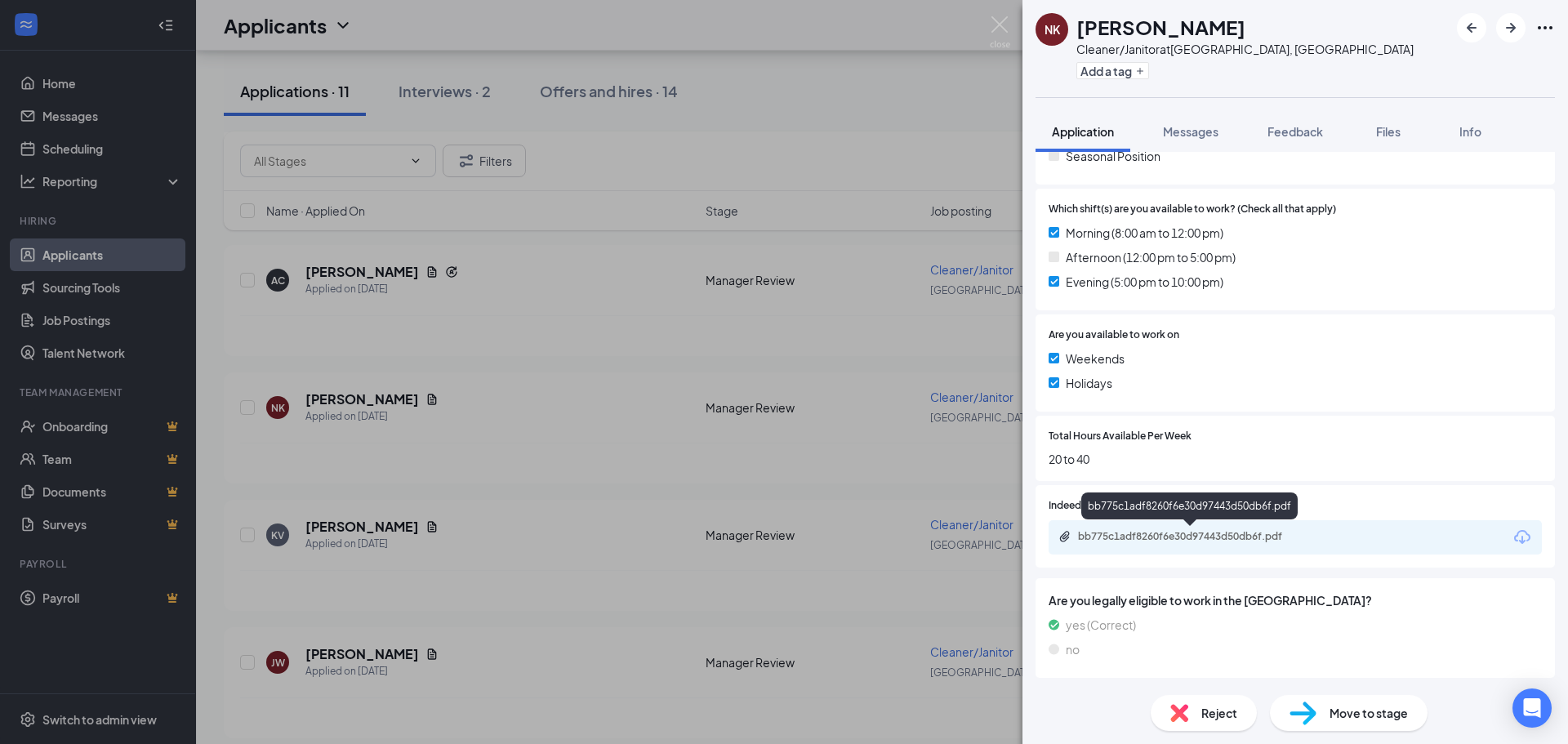
click at [1148, 539] on div "bb775c1adf8260f6e30d97443d50db6f.pdf" at bounding box center [1192, 536] width 229 height 13
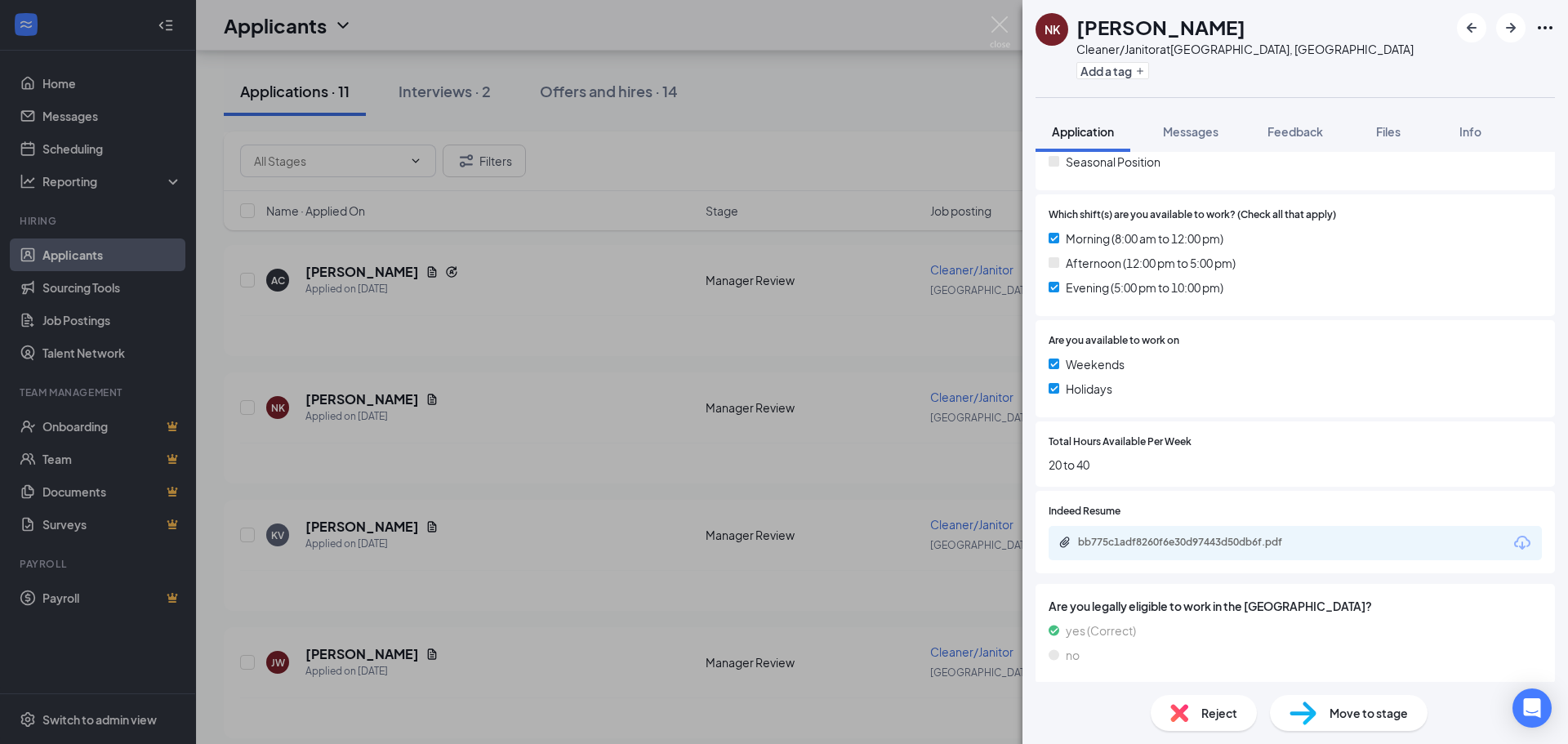
click at [338, 273] on div "NK [PERSON_NAME] Cleaner/Janitor at [GEOGRAPHIC_DATA], [GEOGRAPHIC_DATA] Add a …" at bounding box center [784, 372] width 1568 height 744
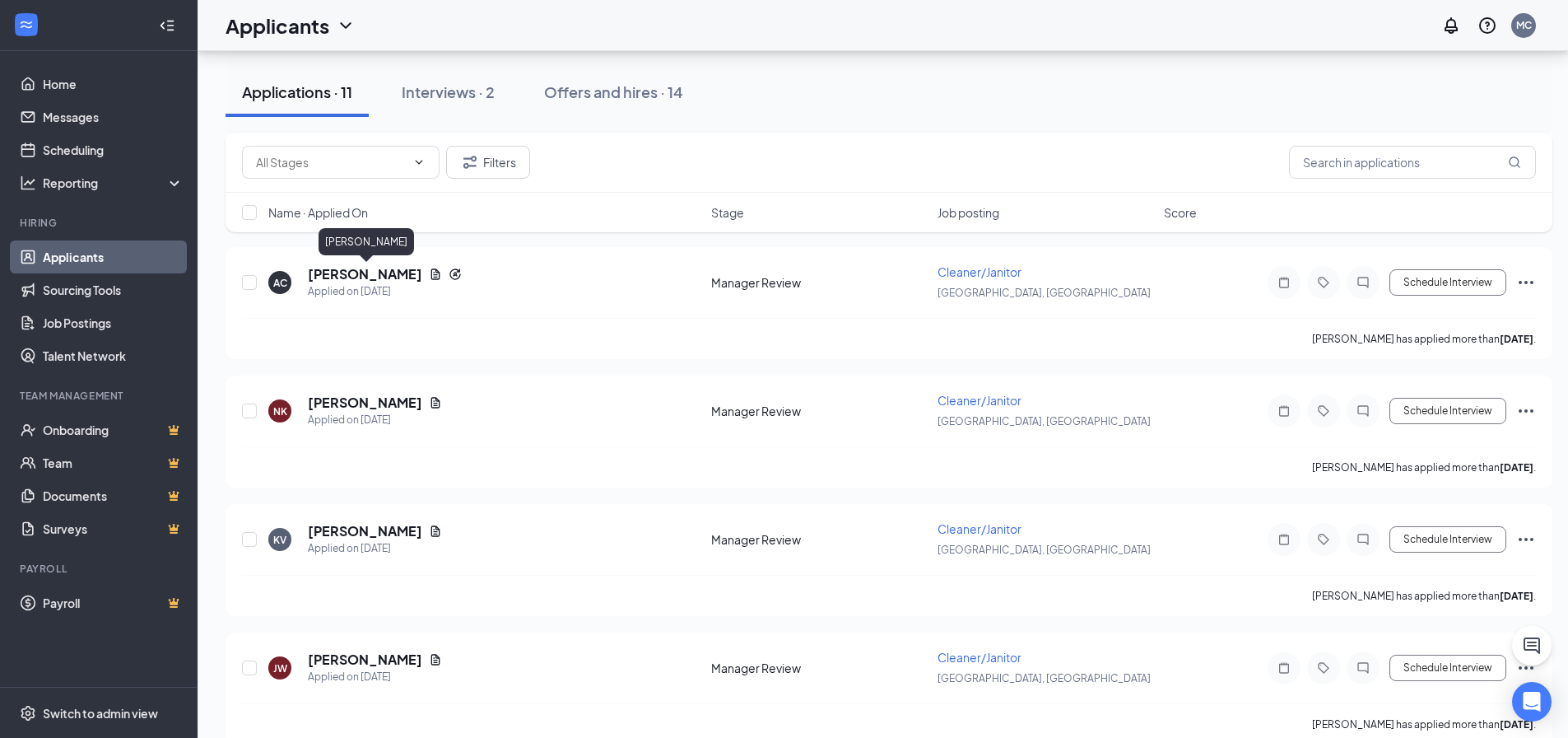
click at [341, 275] on h5 "[PERSON_NAME]" at bounding box center [364, 274] width 114 height 18
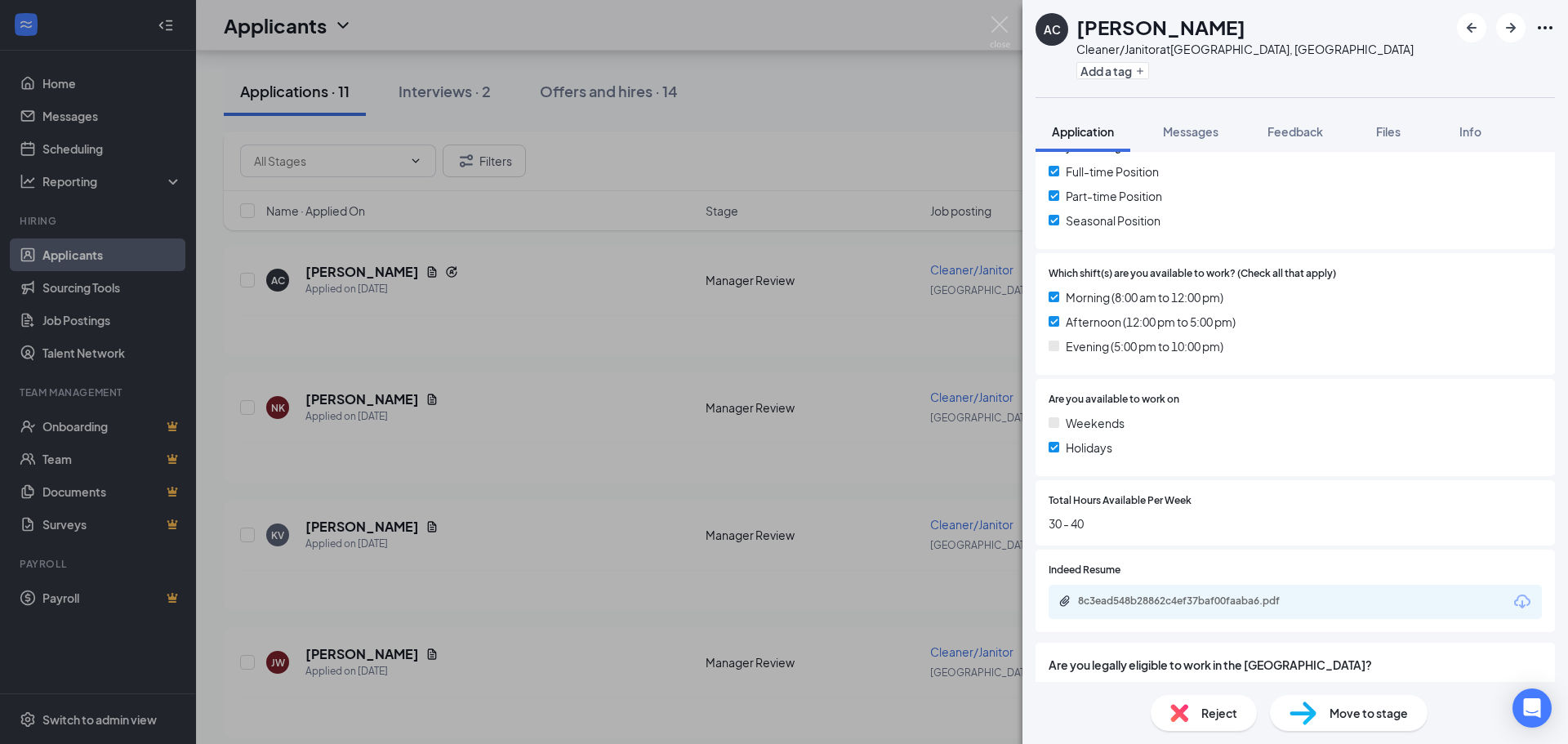
scroll to position [476, 0]
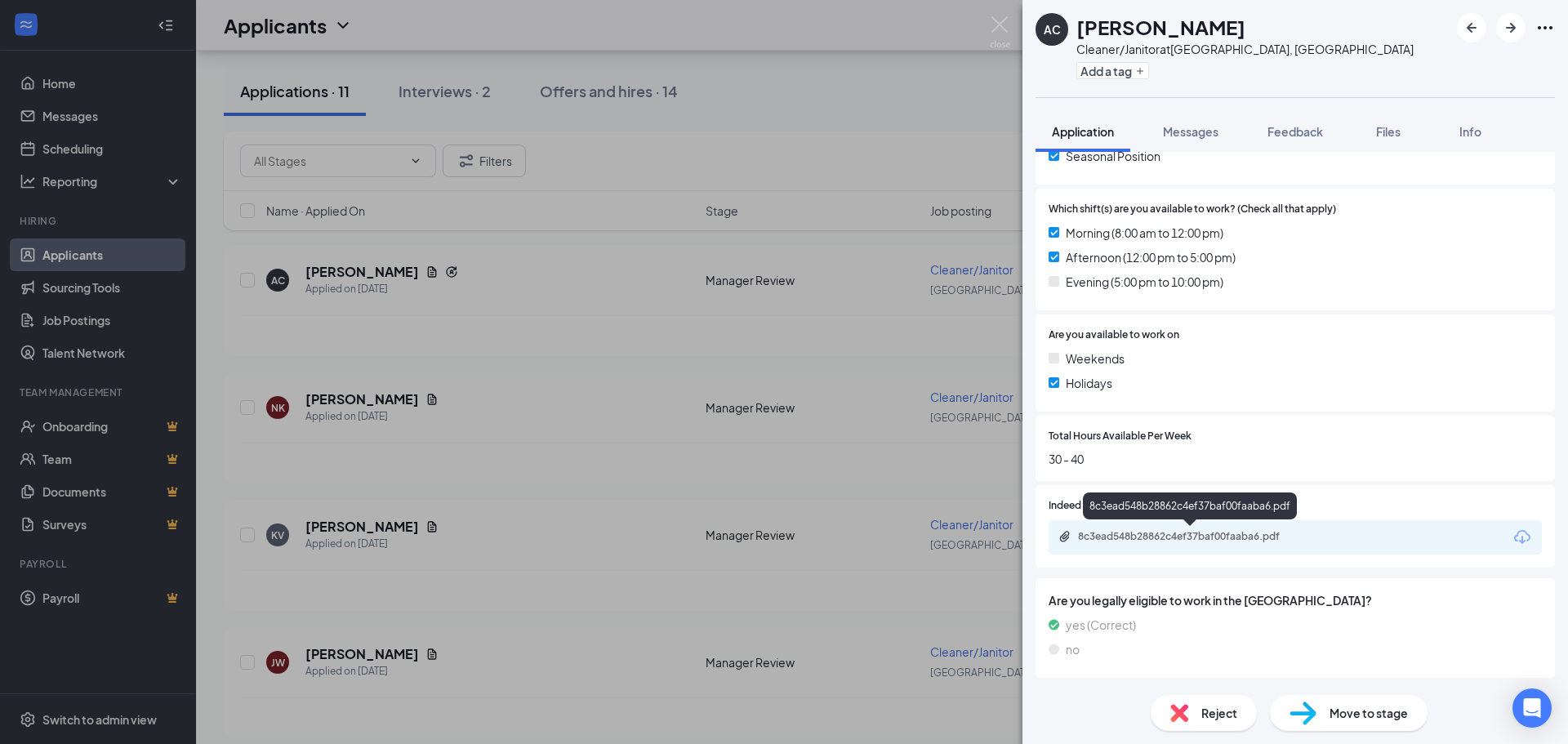
click at [1140, 542] on div "8c3ead548b28862c4ef37baf00faaba6.pdf" at bounding box center [1192, 536] width 229 height 13
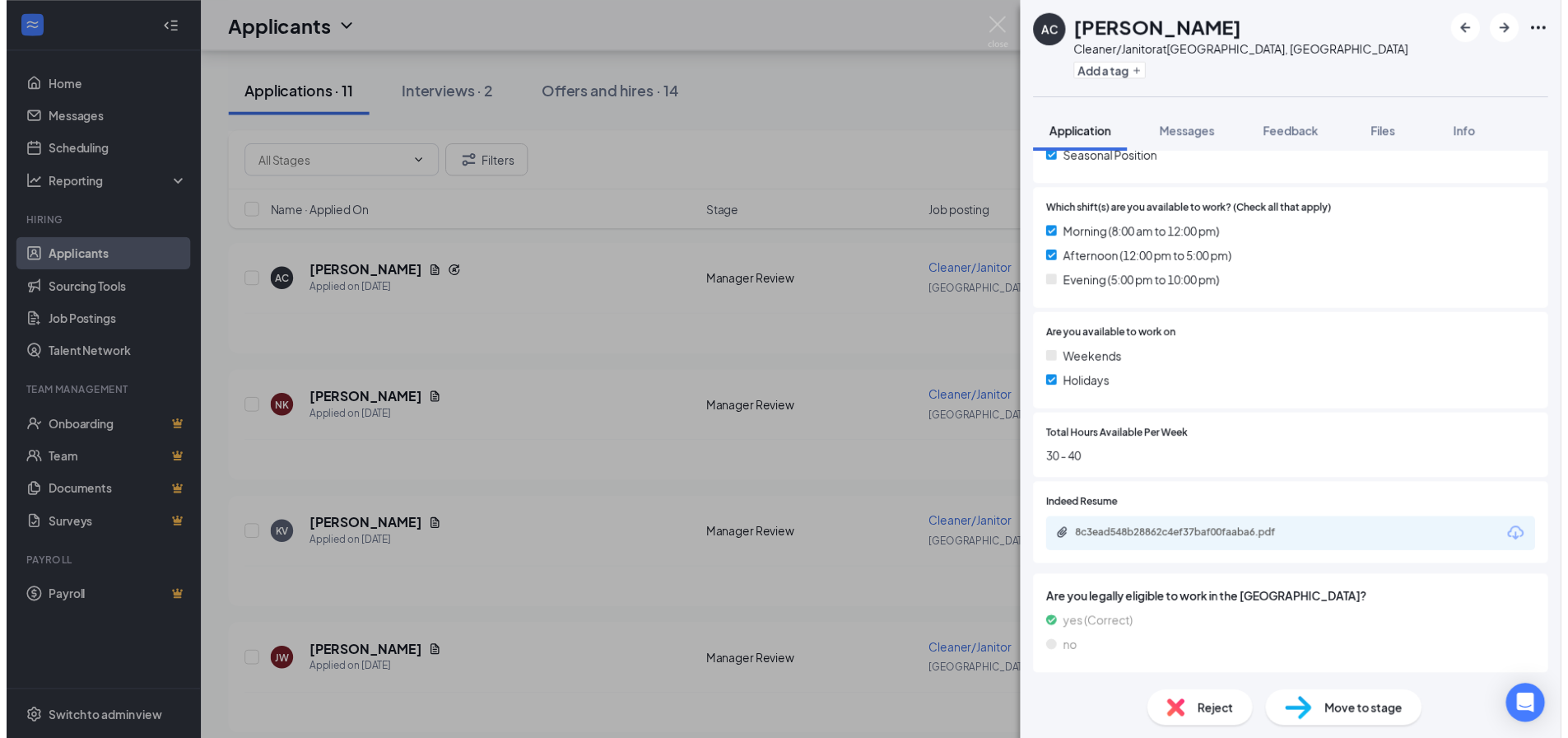
scroll to position [475, 0]
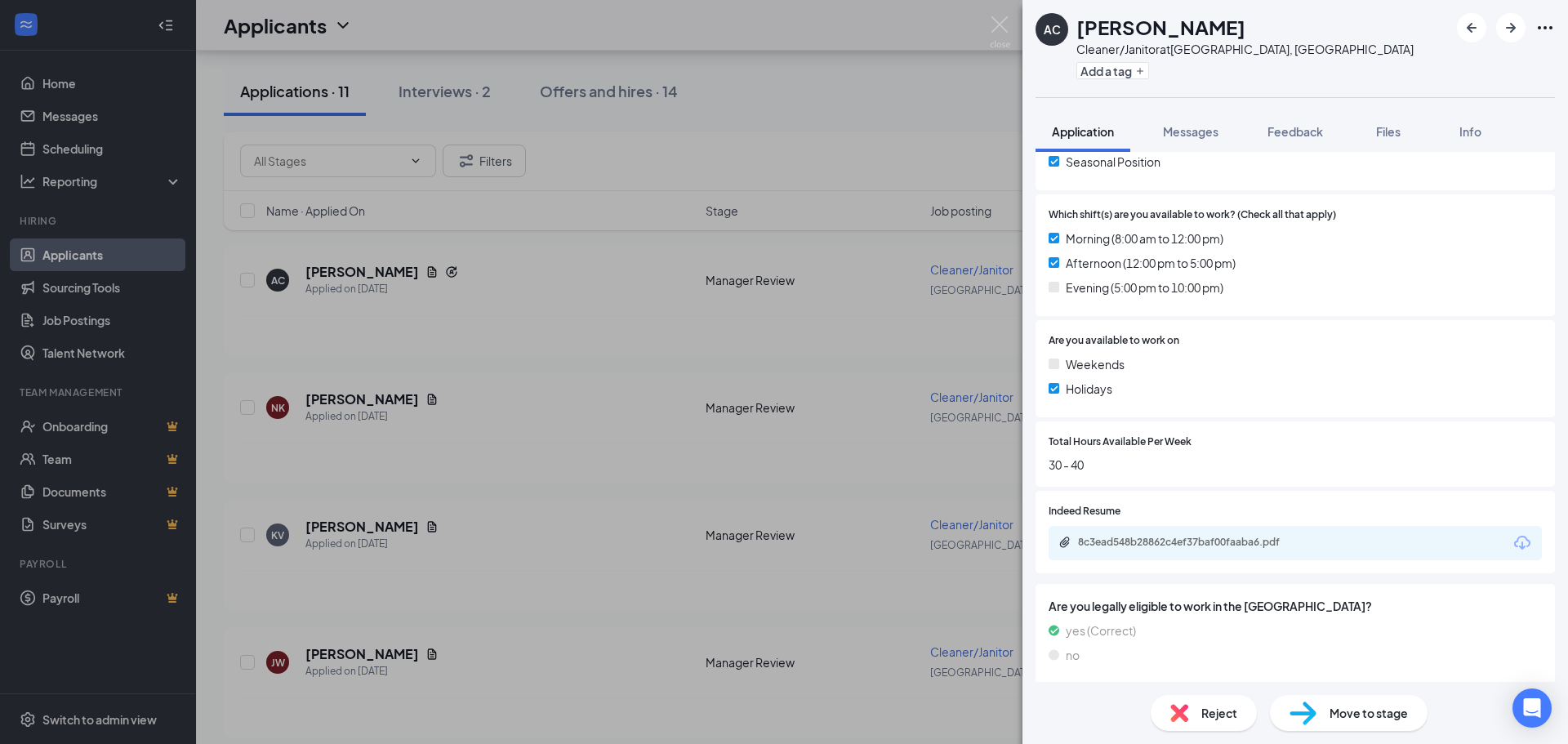
click at [511, 303] on div "AC [PERSON_NAME] Cleaner/Janitor at [GEOGRAPHIC_DATA], [GEOGRAPHIC_DATA] Add a …" at bounding box center [784, 372] width 1568 height 744
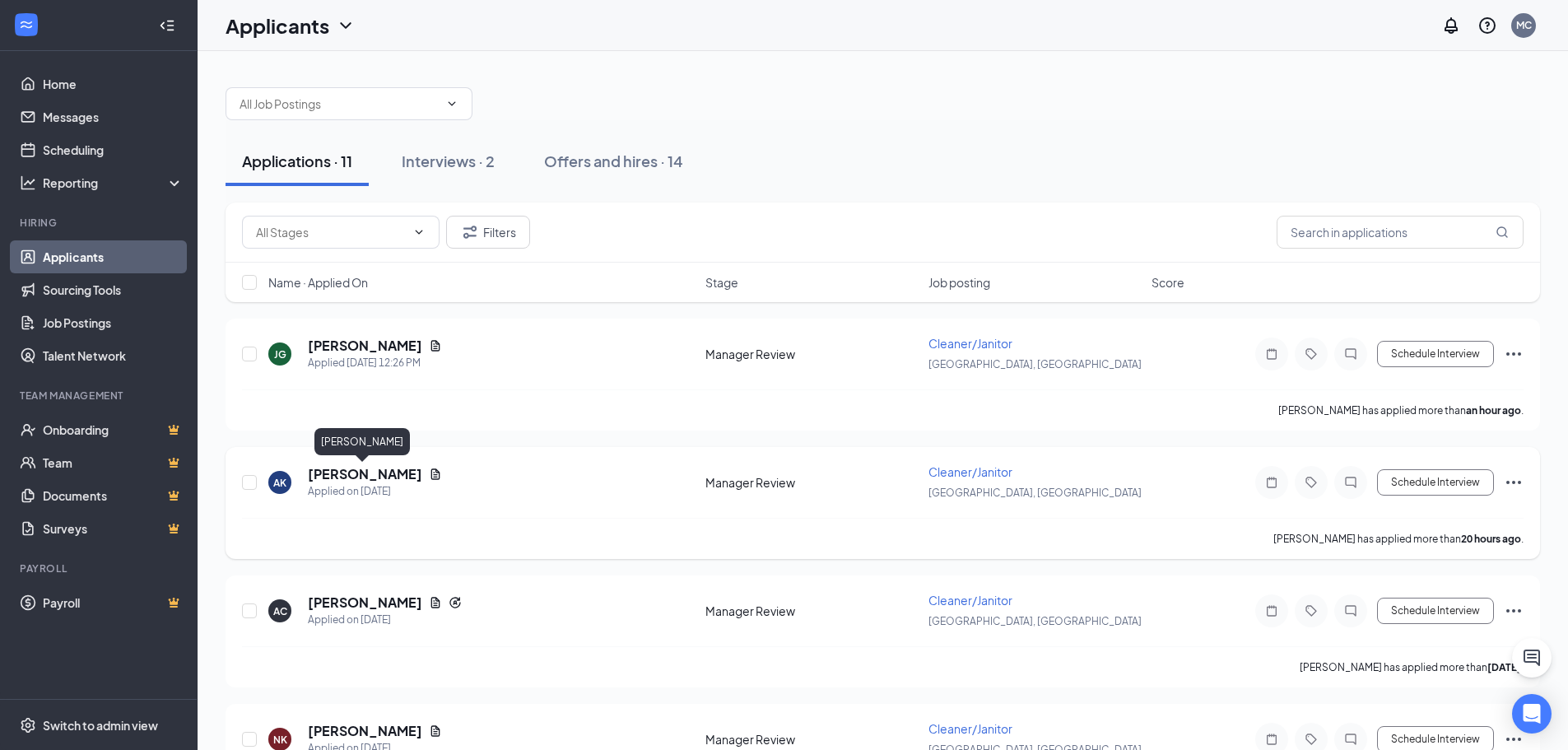
click at [345, 476] on h5 "[PERSON_NAME]" at bounding box center [364, 474] width 114 height 18
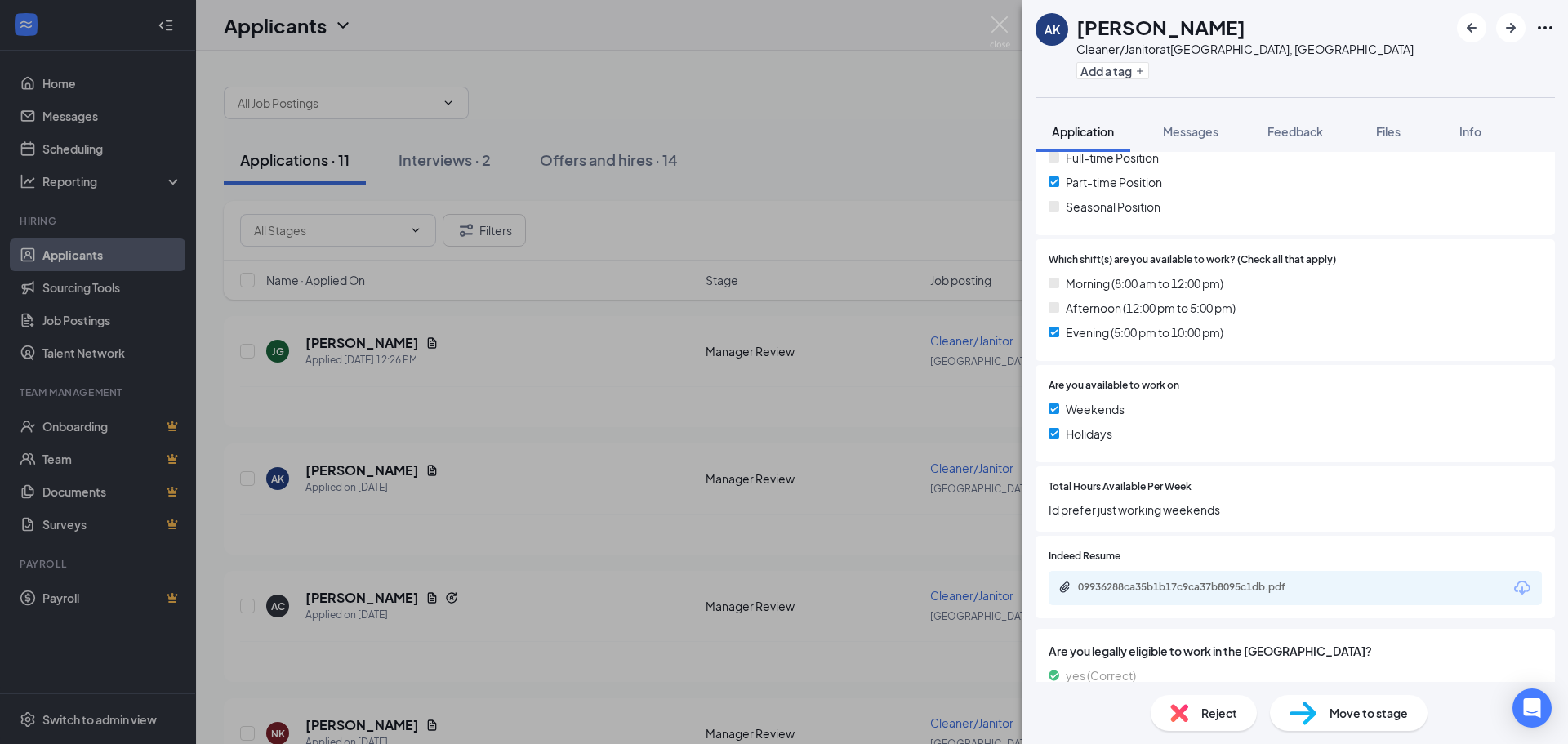
scroll to position [408, 0]
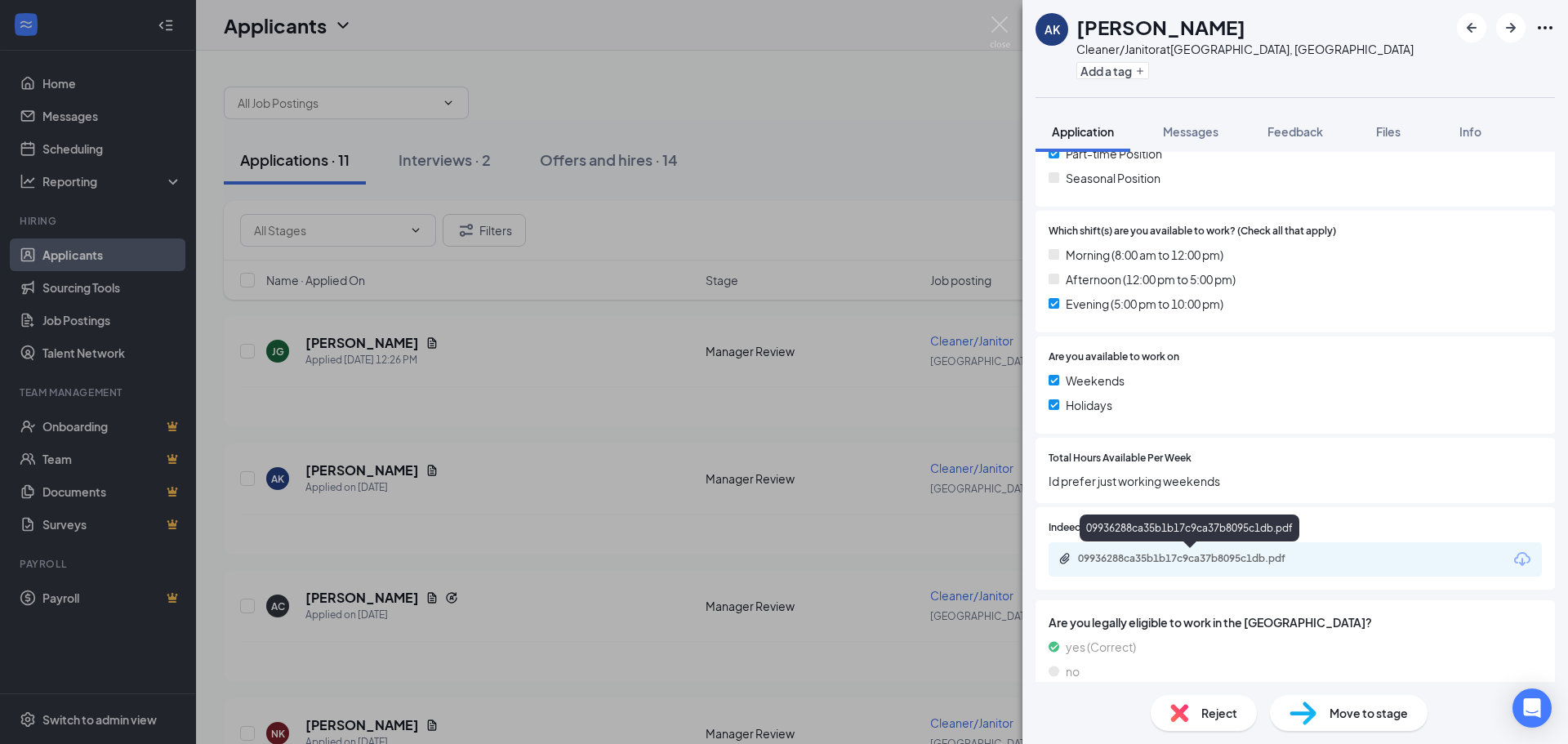
click at [1152, 558] on div "09936288ca35b1b17c9ca37b8095c1db.pdf" at bounding box center [1192, 558] width 229 height 13
